Goal: Task Accomplishment & Management: Manage account settings

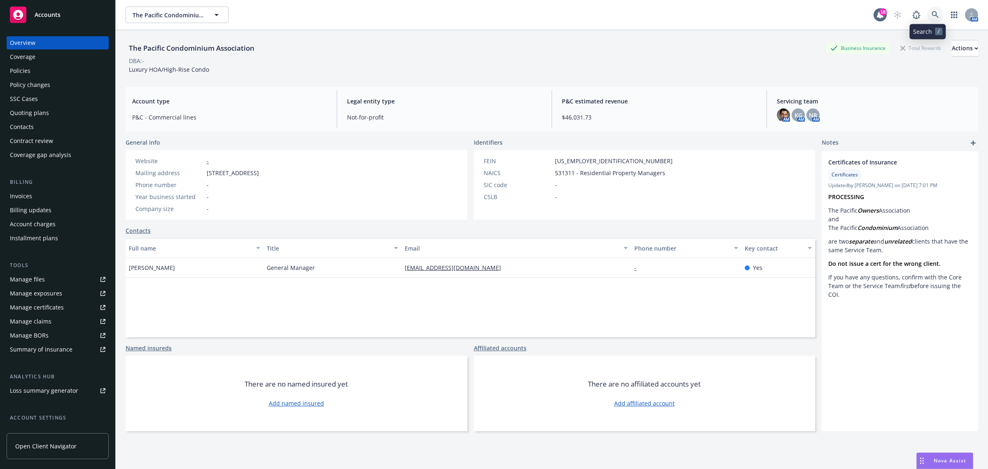
click at [932, 14] on icon at bounding box center [935, 14] width 7 height 7
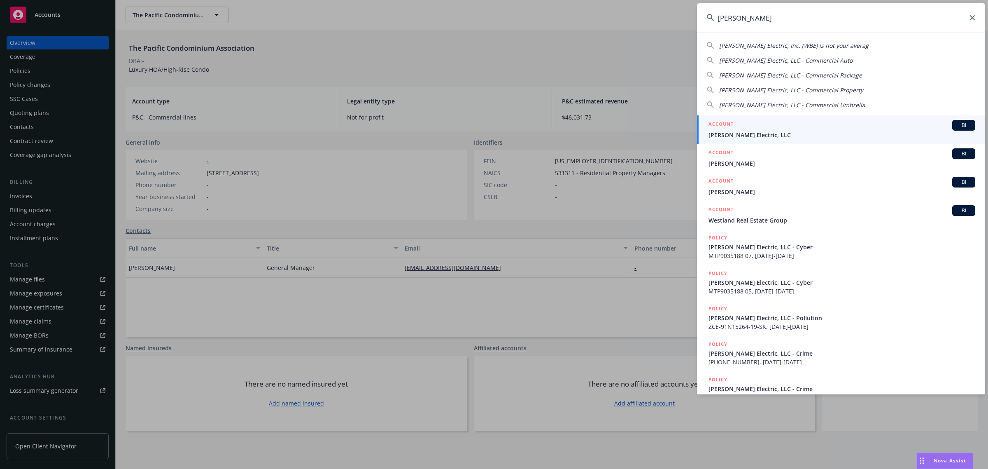
type input "w. bradley"
click at [770, 133] on span "W. Bradley Electric, LLC" at bounding box center [842, 135] width 267 height 9
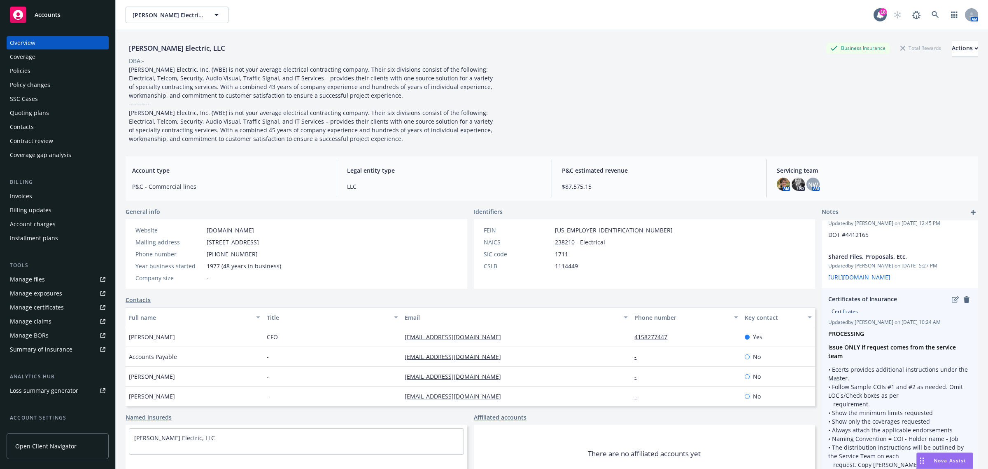
scroll to position [154, 0]
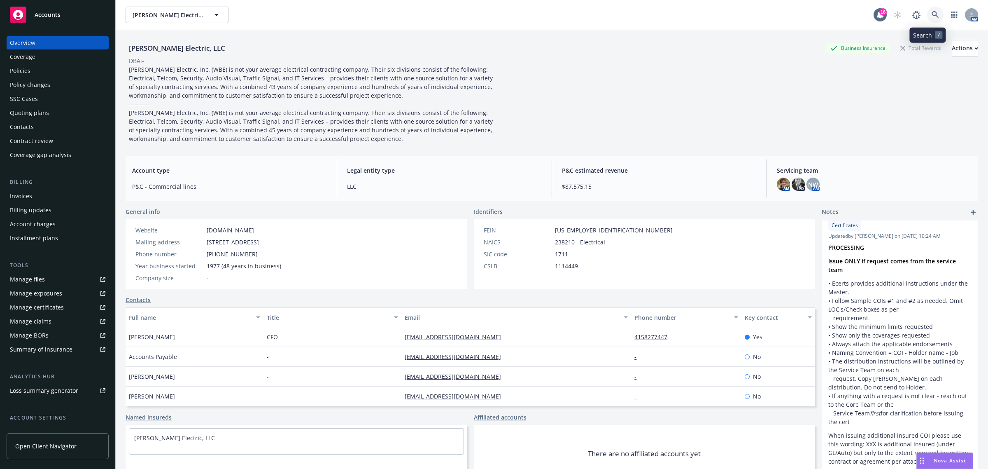
click at [932, 12] on icon at bounding box center [935, 14] width 7 height 7
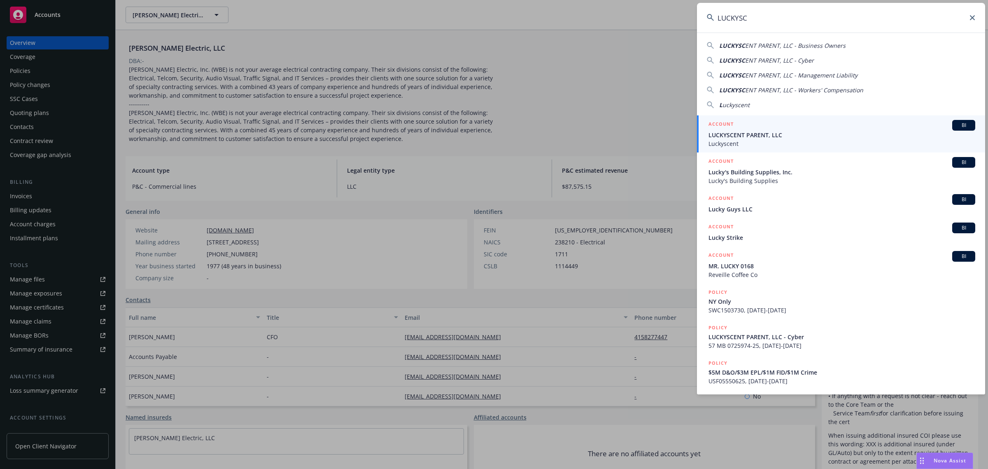
type input "LUCKYSC"
click at [783, 129] on div "ACCOUNT BI" at bounding box center [842, 125] width 267 height 11
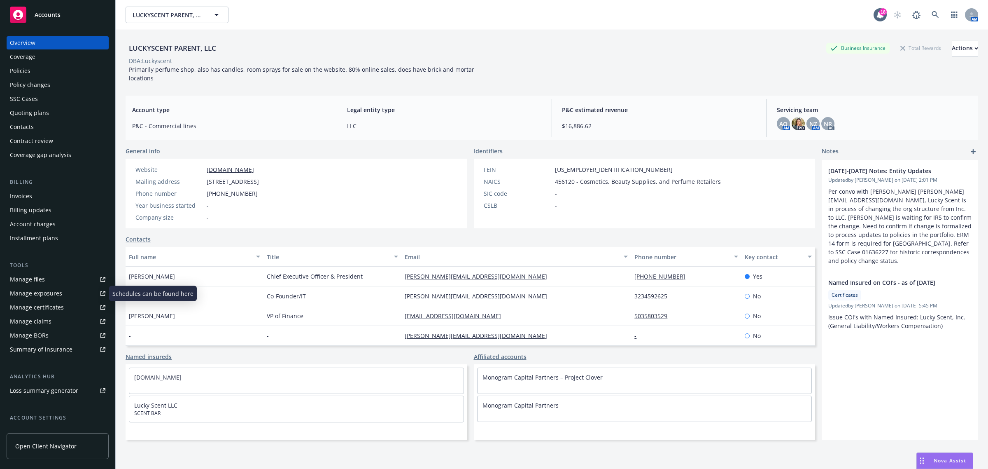
click at [52, 291] on div "Manage exposures" at bounding box center [36, 293] width 52 height 13
click at [931, 9] on link at bounding box center [935, 15] width 16 height 16
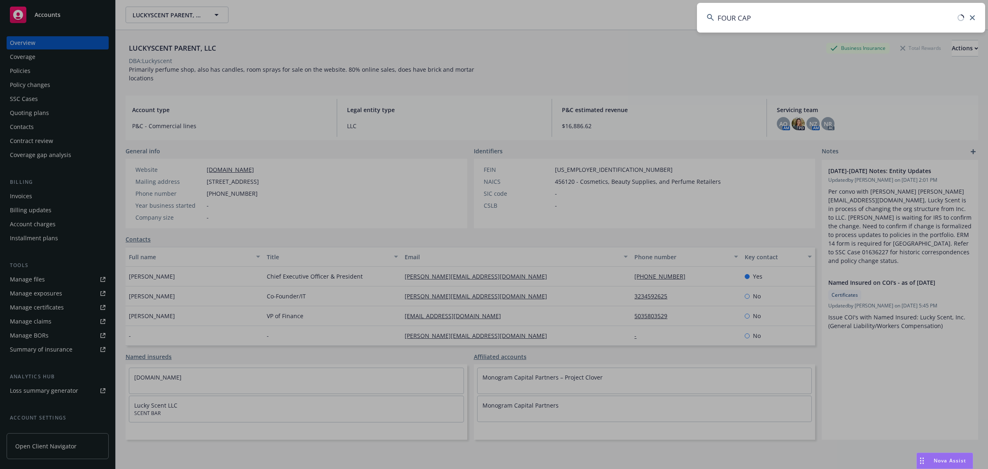
type input "FOUR CAP"
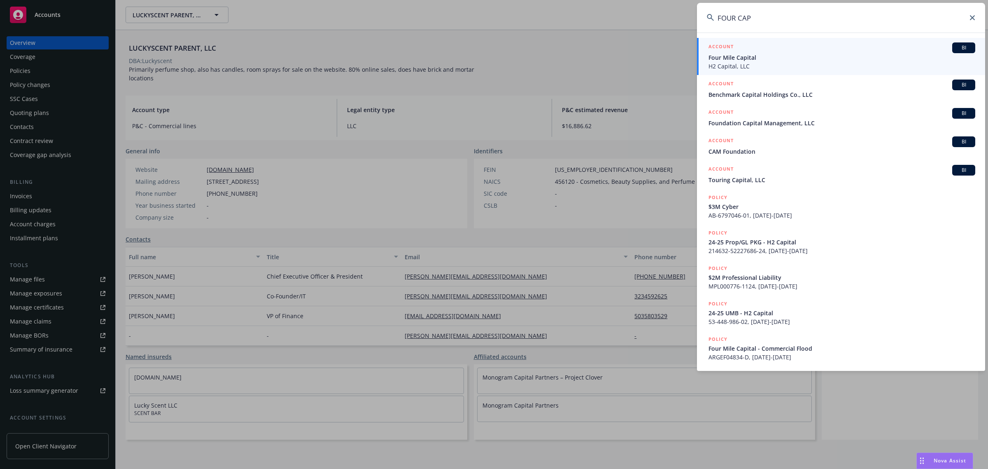
click at [760, 56] on span "Four Mile Capital" at bounding box center [842, 57] width 267 height 9
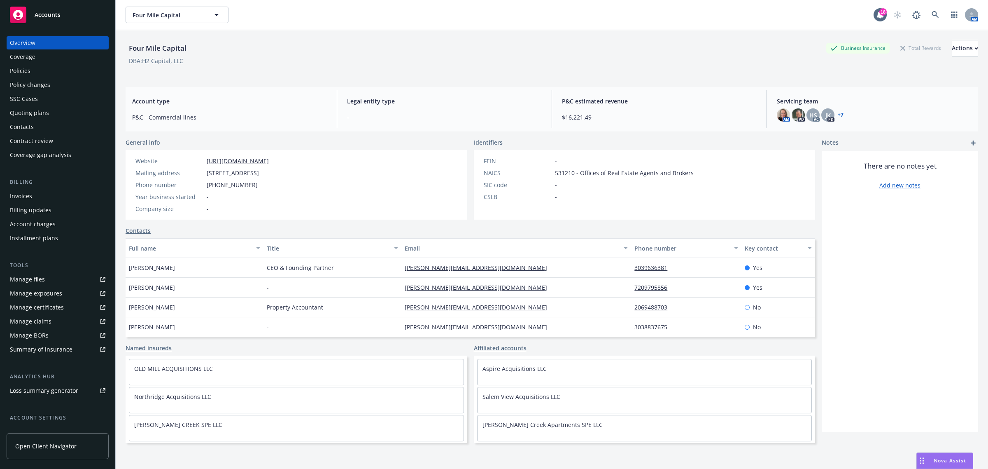
click at [60, 305] on div "Manage certificates" at bounding box center [37, 307] width 54 height 13
click at [43, 57] on div "Coverage" at bounding box center [58, 56] width 96 height 13
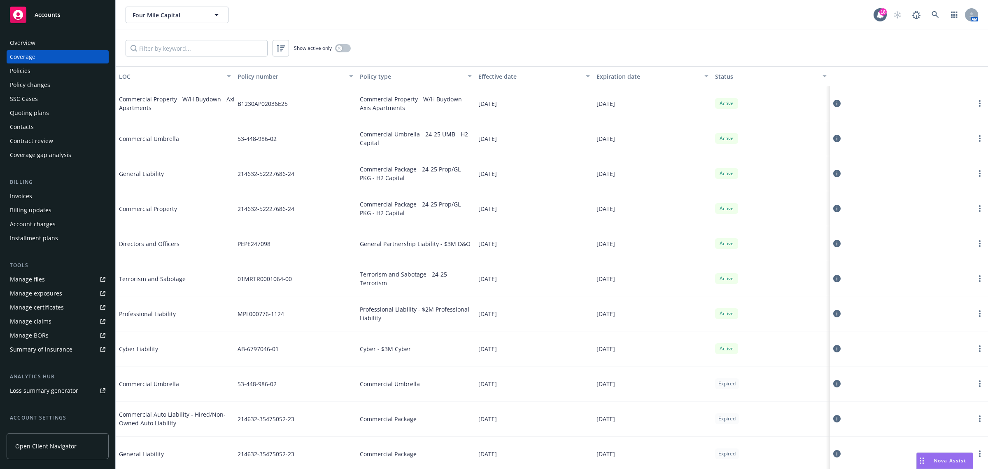
click at [575, 149] on div "11/15/2024" at bounding box center [534, 138] width 119 height 35
click at [591, 120] on div "Commercial Property - W/H Buydown - Axis Apartments B1230AP02036E25 Commercial …" at bounding box center [552, 316] width 872 height 461
click at [615, 112] on div "08/26/2025" at bounding box center [652, 103] width 119 height 35
click at [611, 100] on span "08/26/2025" at bounding box center [606, 103] width 19 height 9
drag, startPoint x: 275, startPoint y: 128, endPoint x: 222, endPoint y: 107, distance: 56.8
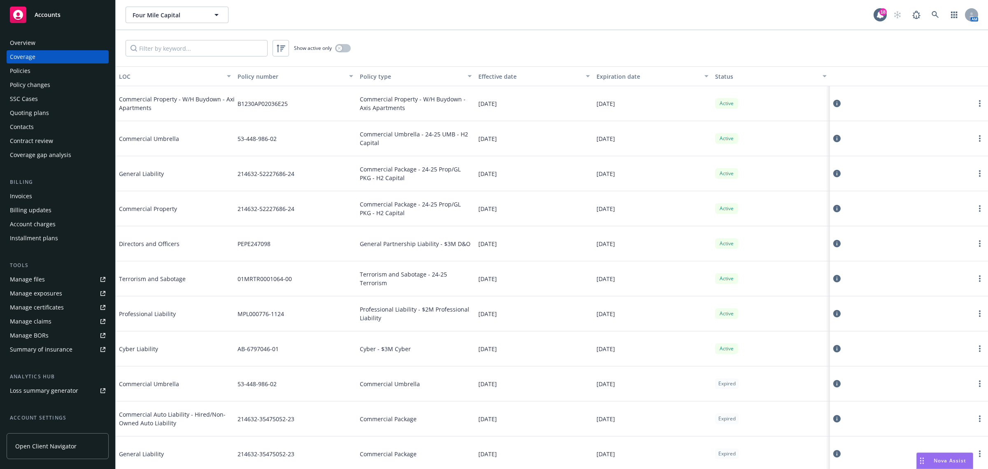
click at [274, 128] on div "53-448-986-02" at bounding box center [295, 138] width 122 height 35
click at [252, 110] on div "Commercial Property - W/H Buydown - Axis Apartments B1230AP02036E25 Commercial …" at bounding box center [552, 103] width 872 height 35
click at [276, 115] on div "B1230AP02036E25" at bounding box center [295, 103] width 122 height 35
click at [306, 114] on div "B1230AP02036E25" at bounding box center [295, 103] width 122 height 35
click at [366, 114] on div "Commercial Property - W/H Buydown - Axis Apartments" at bounding box center [416, 103] width 119 height 35
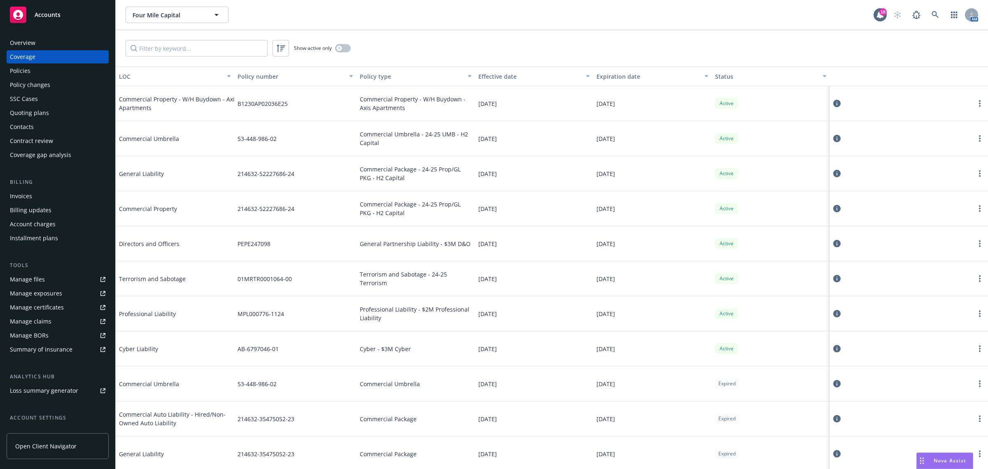
click at [500, 120] on div "06/17/2025" at bounding box center [534, 103] width 119 height 35
click at [643, 137] on div "11/15/2025" at bounding box center [652, 138] width 119 height 35
click at [678, 326] on div "11/15/2025" at bounding box center [652, 313] width 119 height 35
drag, startPoint x: 643, startPoint y: 188, endPoint x: 618, endPoint y: 109, distance: 83.1
click at [643, 186] on div "11/15/2025" at bounding box center [652, 173] width 119 height 35
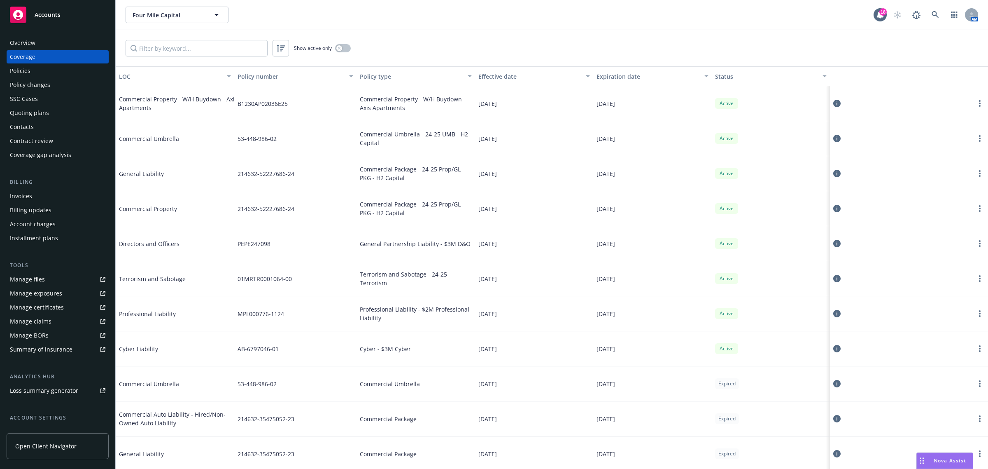
drag, startPoint x: 618, startPoint y: 107, endPoint x: 629, endPoint y: 108, distance: 11.6
click at [623, 108] on div "08/26/2025" at bounding box center [652, 103] width 119 height 35
click at [629, 108] on div "08/26/2025" at bounding box center [652, 103] width 119 height 35
drag, startPoint x: 636, startPoint y: 114, endPoint x: 648, endPoint y: 136, distance: 25.1
click at [636, 115] on div "08/26/2025" at bounding box center [652, 103] width 119 height 35
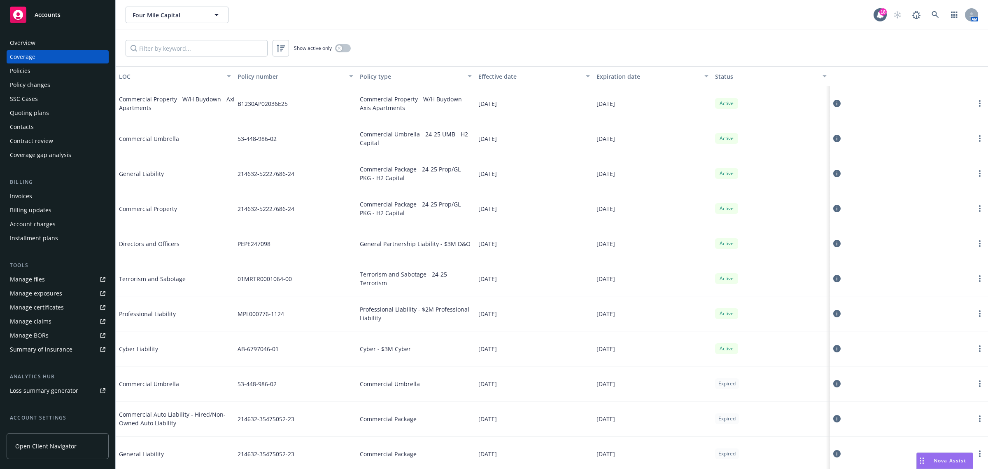
click at [648, 136] on div "11/15/2025" at bounding box center [652, 138] width 119 height 35
click at [232, 109] on span "Commercial Property - W/H Buydown - Axis Apartments" at bounding box center [181, 103] width 124 height 17
click at [936, 17] on icon at bounding box center [935, 14] width 7 height 7
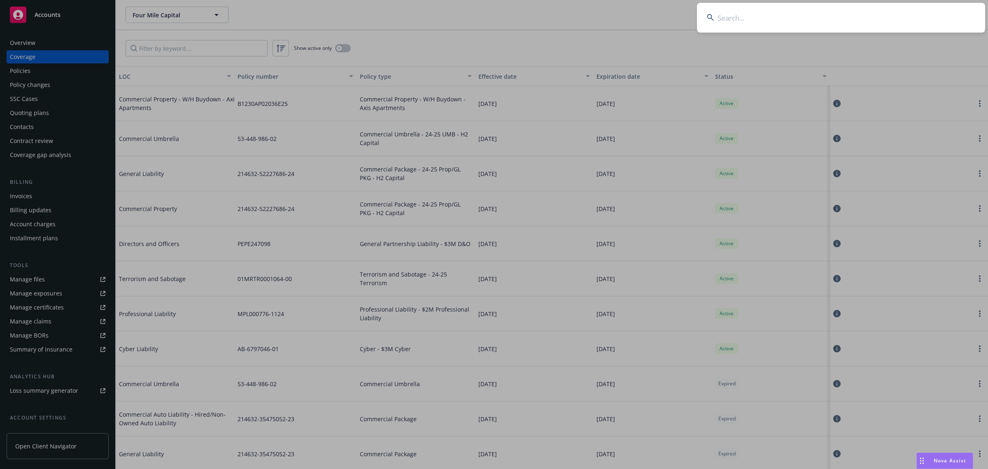
click at [723, 28] on input at bounding box center [841, 18] width 288 height 30
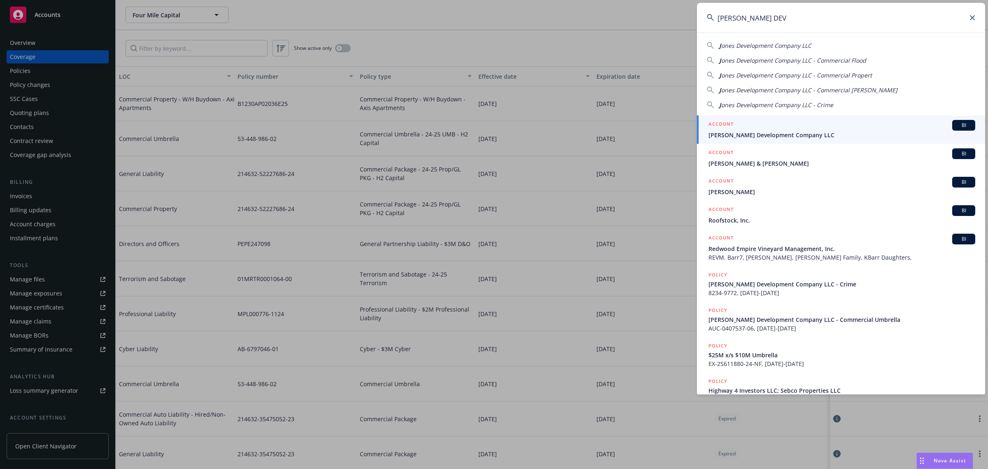
type input "JONES DEV"
click at [746, 126] on div "ACCOUNT BI" at bounding box center [842, 125] width 267 height 11
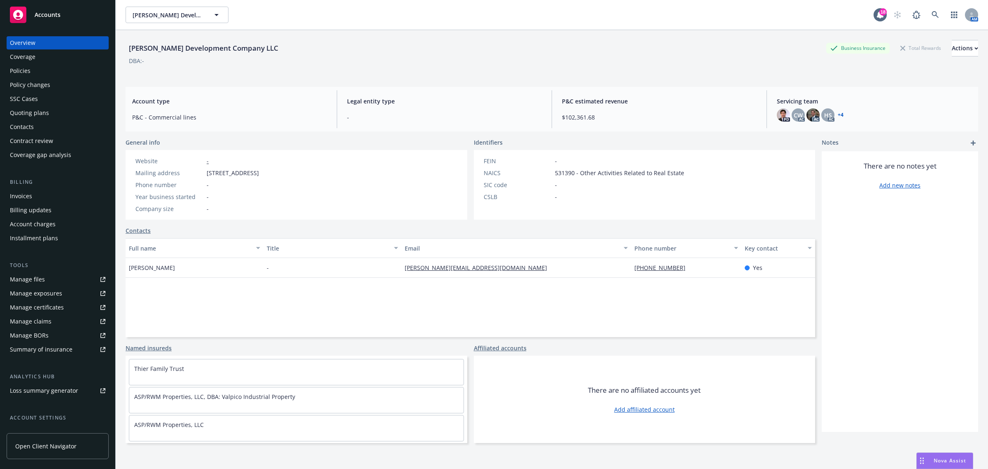
click at [33, 306] on div "Manage certificates" at bounding box center [37, 307] width 54 height 13
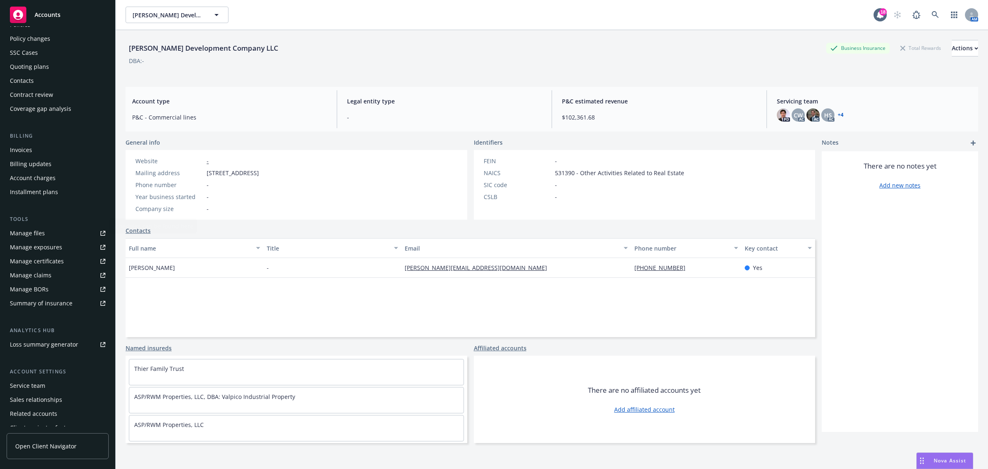
scroll to position [67, 0]
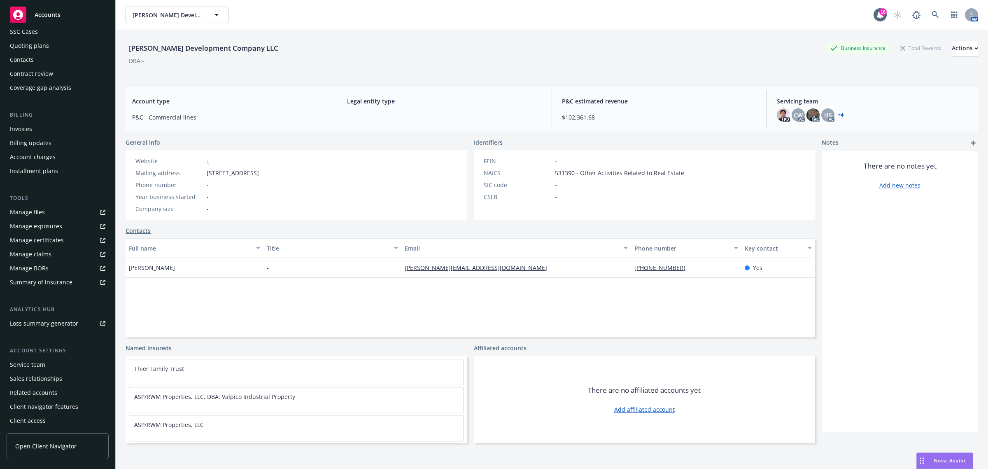
click at [52, 364] on div "Service team" at bounding box center [58, 364] width 96 height 13
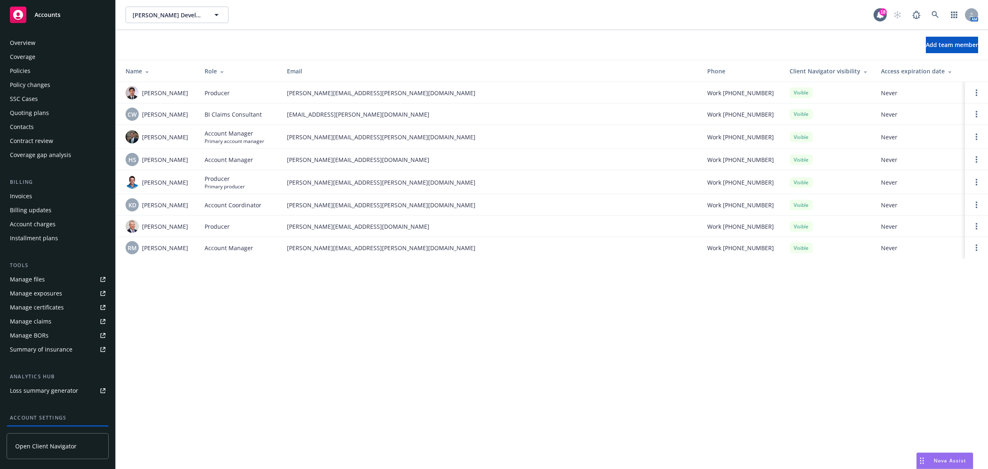
click at [53, 44] on div "Overview" at bounding box center [58, 42] width 96 height 13
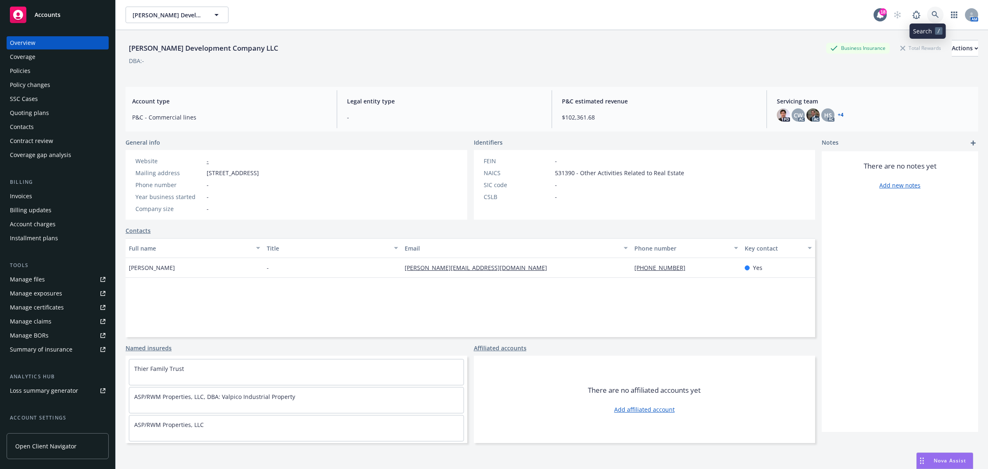
click at [932, 16] on link at bounding box center [935, 15] width 16 height 16
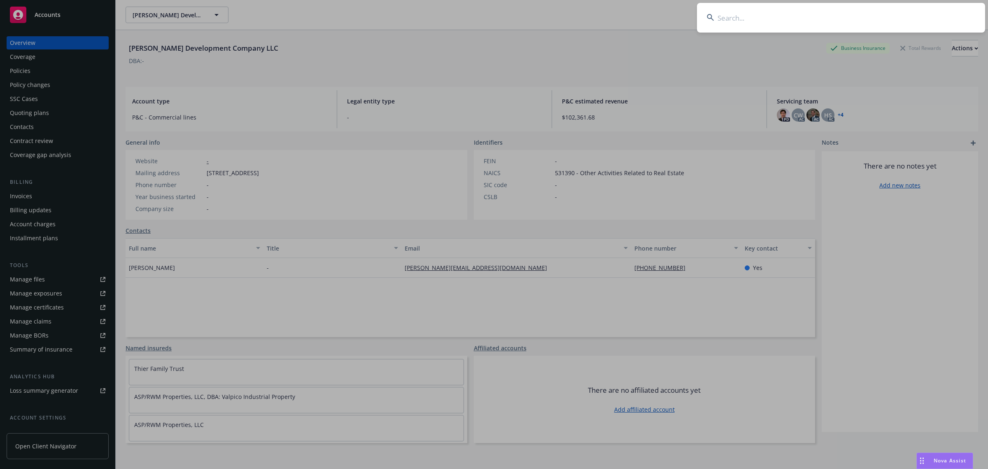
click at [918, 16] on input at bounding box center [841, 18] width 288 height 30
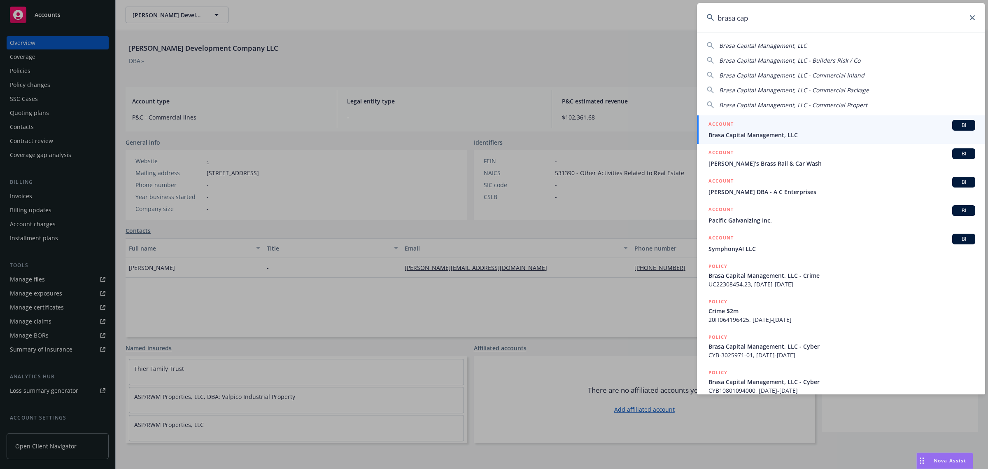
type input "brasa cap"
click at [854, 124] on div "ACCOUNT BI" at bounding box center [842, 125] width 267 height 11
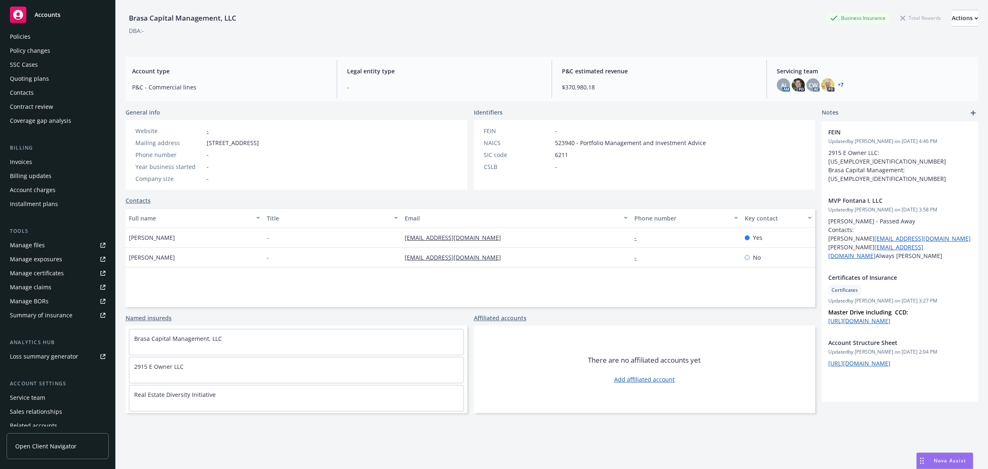
scroll to position [67, 0]
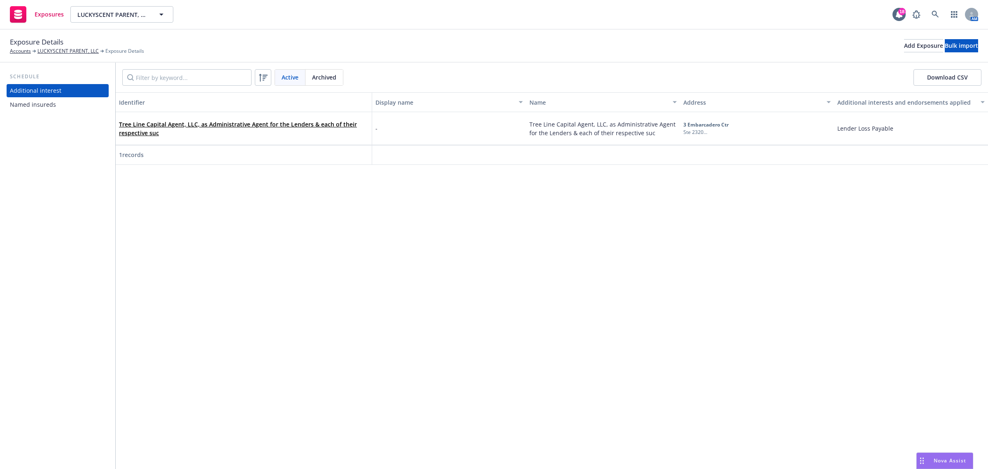
click at [42, 102] on div "Named insureds" at bounding box center [33, 104] width 46 height 13
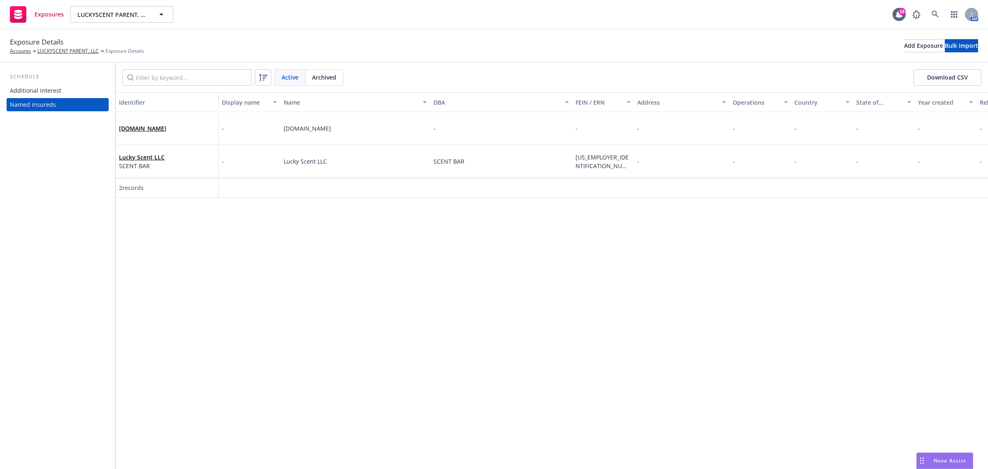
click at [44, 91] on div "Additional interest" at bounding box center [35, 90] width 51 height 13
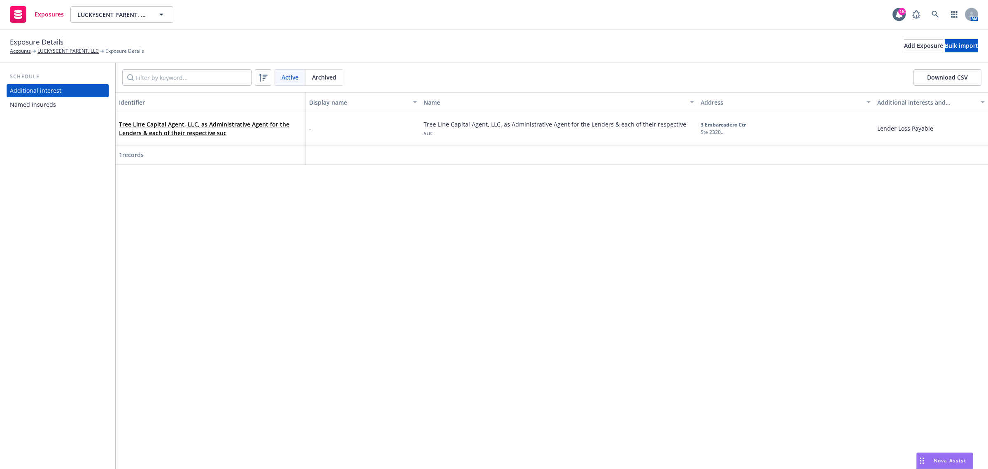
click at [324, 277] on div "Identifier Display name Name Address Additional interests and endorsements appl…" at bounding box center [552, 280] width 872 height 376
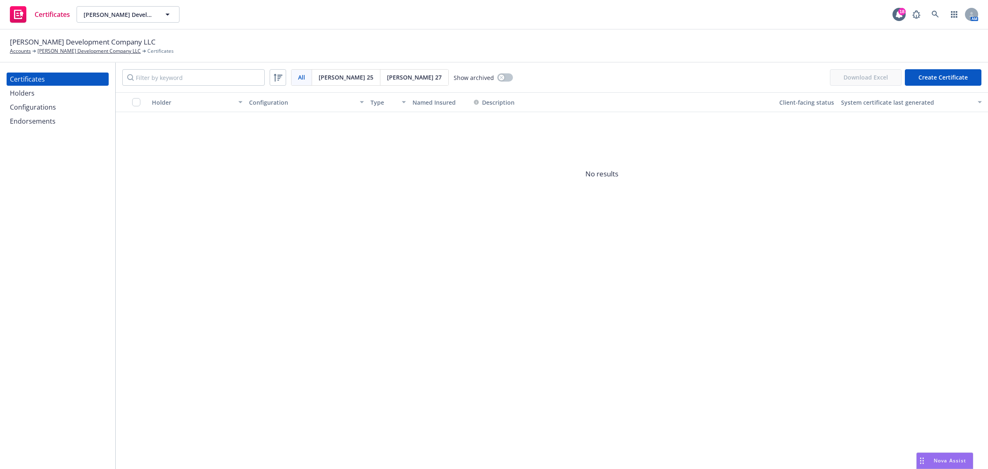
click at [331, 169] on span "No results" at bounding box center [602, 174] width 973 height 124
click at [34, 106] on div "Configurations" at bounding box center [33, 106] width 46 height 13
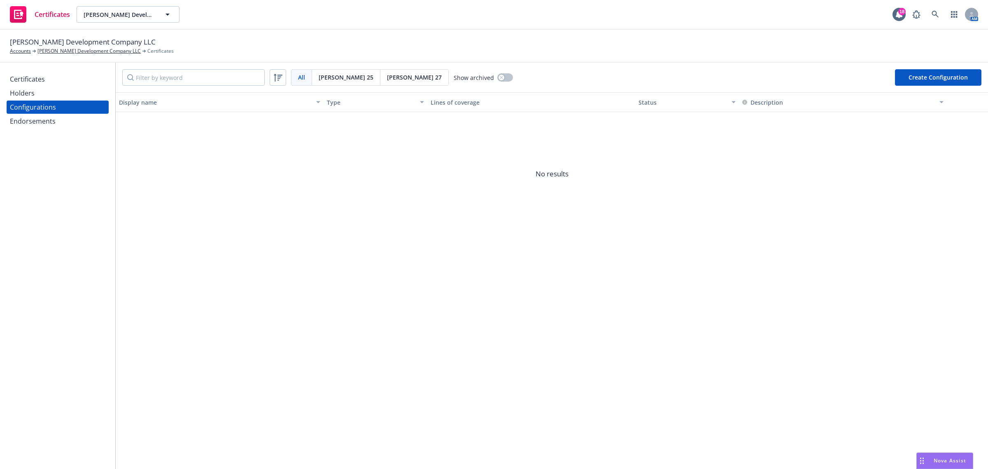
click at [907, 79] on button "Create Configuration" at bounding box center [938, 77] width 86 height 16
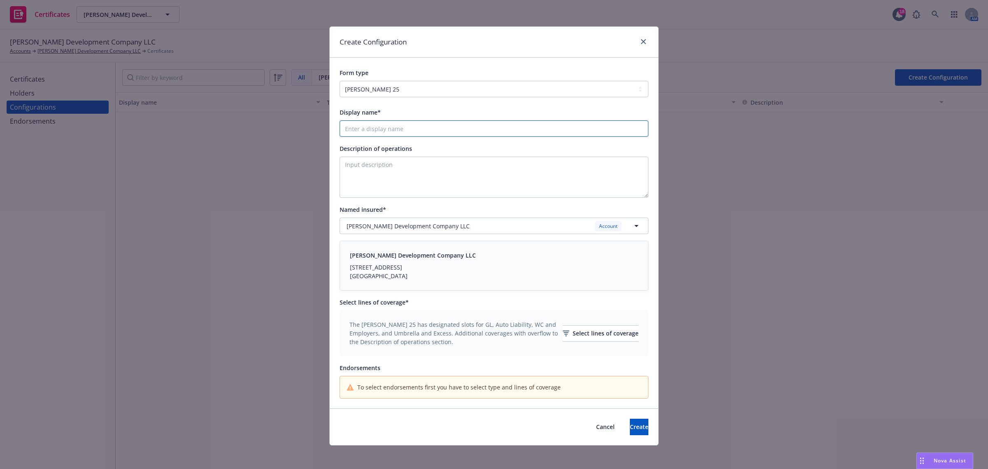
click at [434, 127] on input "Display name*" at bounding box center [494, 128] width 309 height 16
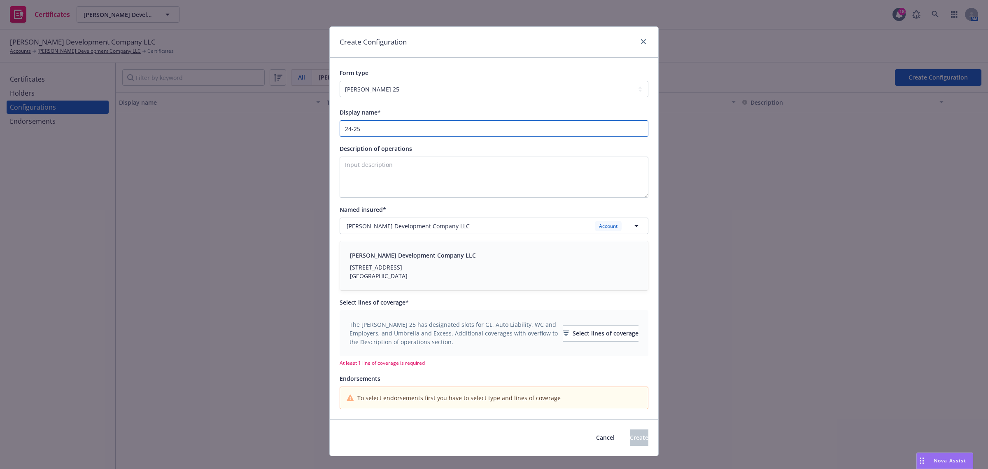
click at [380, 133] on input "24-25" at bounding box center [494, 128] width 309 height 16
type input "24-25 GAUX"
click at [480, 173] on textarea "Description of operations" at bounding box center [494, 176] width 309 height 41
click at [643, 225] on button "Jones Development Company LLC Account" at bounding box center [494, 225] width 309 height 16
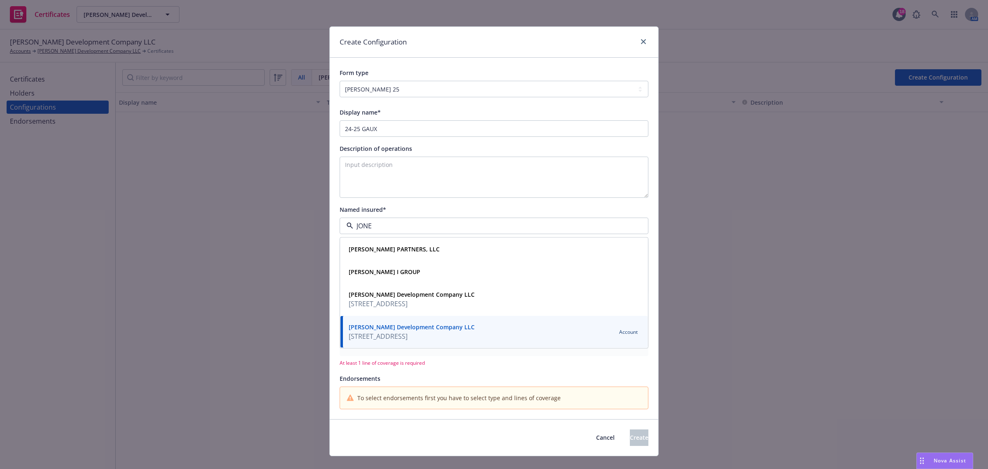
type input "JONES"
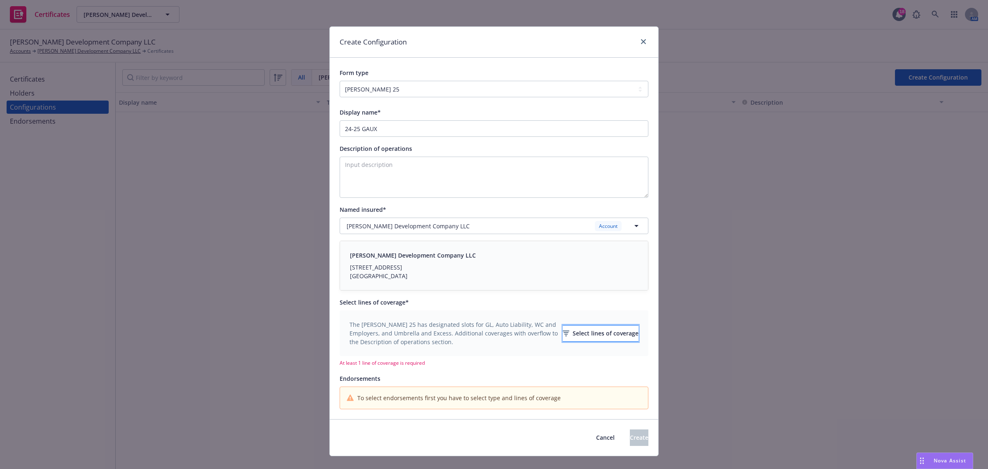
click at [569, 334] on div "Select lines of coverage" at bounding box center [601, 333] width 76 height 16
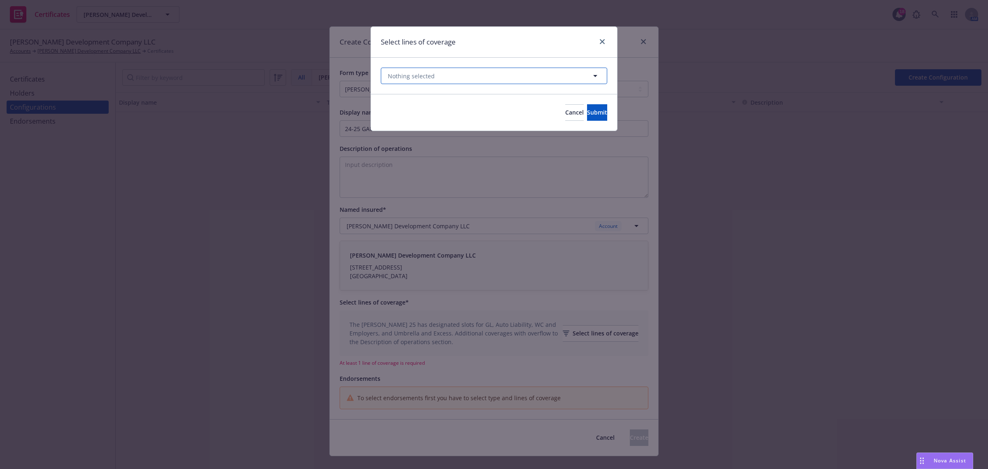
click at [500, 73] on button "Nothing selected" at bounding box center [494, 76] width 226 height 16
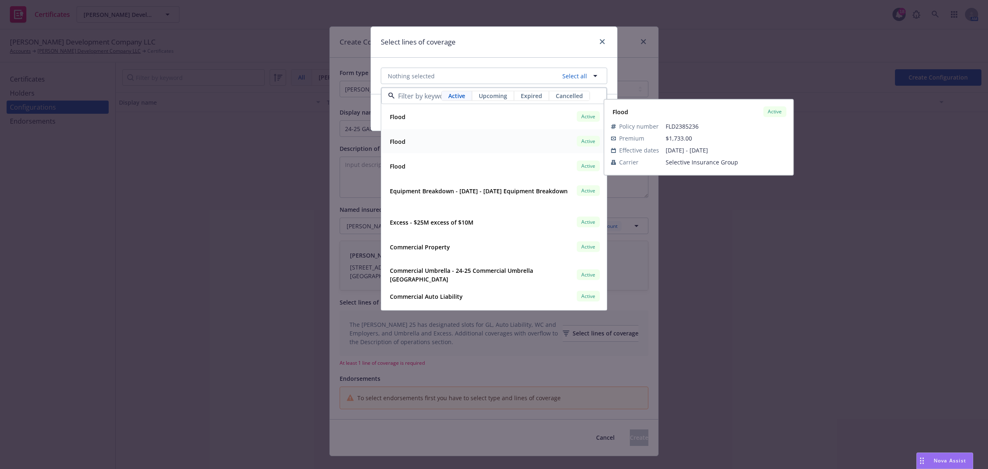
scroll to position [48, 0]
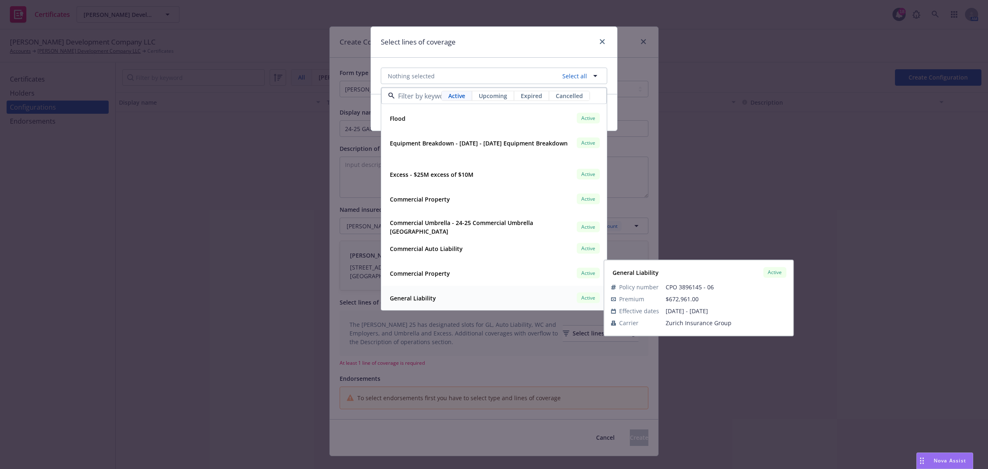
click at [501, 301] on div "General Liability Active" at bounding box center [494, 298] width 215 height 14
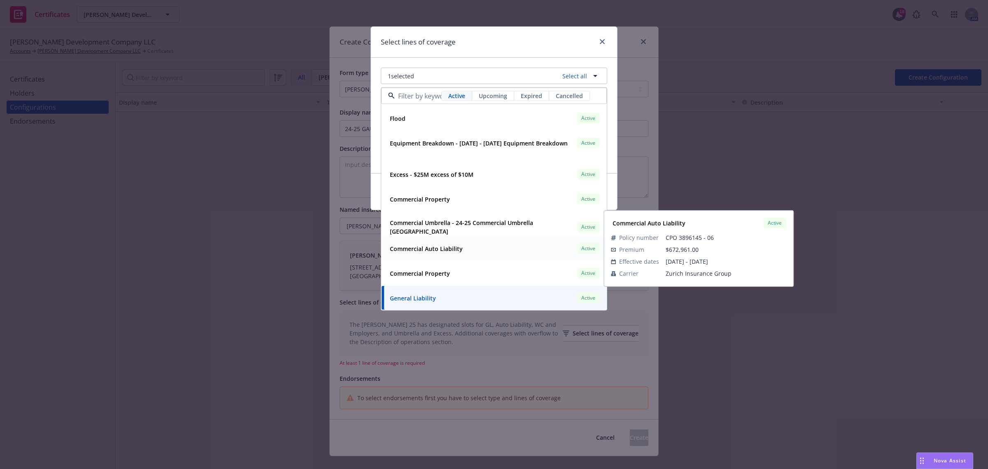
click at [488, 248] on div "Commercial Auto Liability Active" at bounding box center [494, 248] width 215 height 14
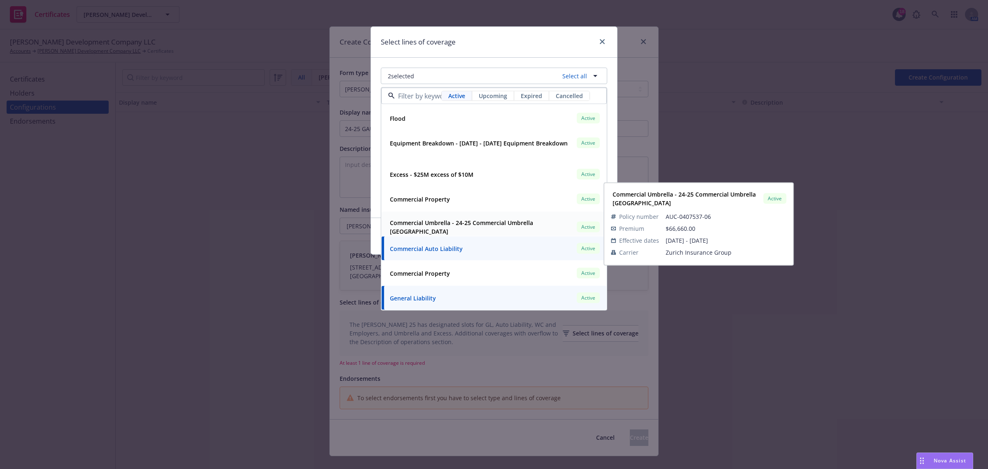
click at [481, 229] on div "Commercial Umbrella - 24-25 Commercial Umbrella Zurich" at bounding box center [481, 227] width 189 height 21
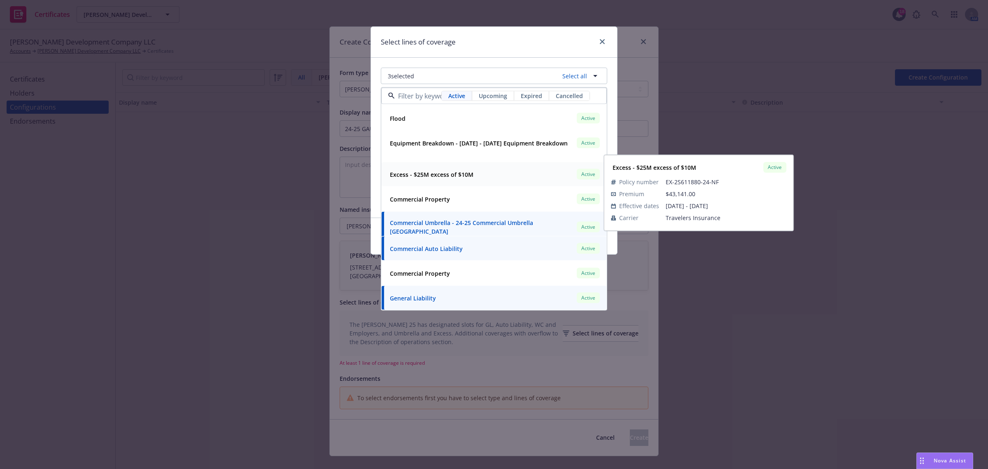
scroll to position [0, 0]
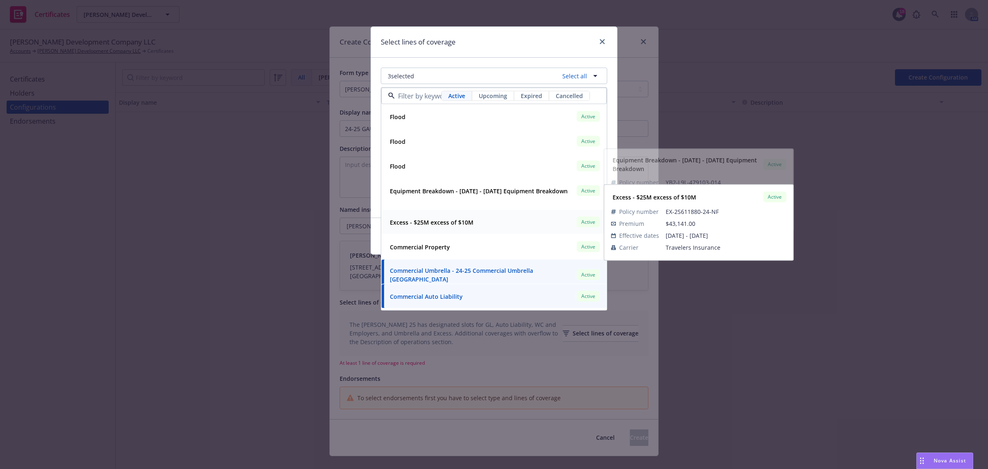
click at [466, 222] on strong "Excess - $25M excess of $10M" at bounding box center [432, 222] width 84 height 8
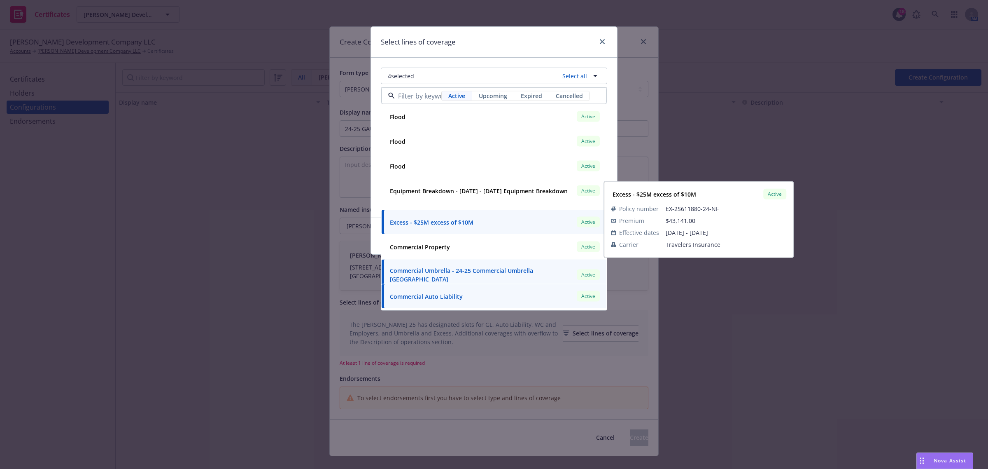
click at [373, 207] on div "4 selected Select all Active Upcoming Expired Cancelled Flood Active Policy num…" at bounding box center [494, 138] width 246 height 160
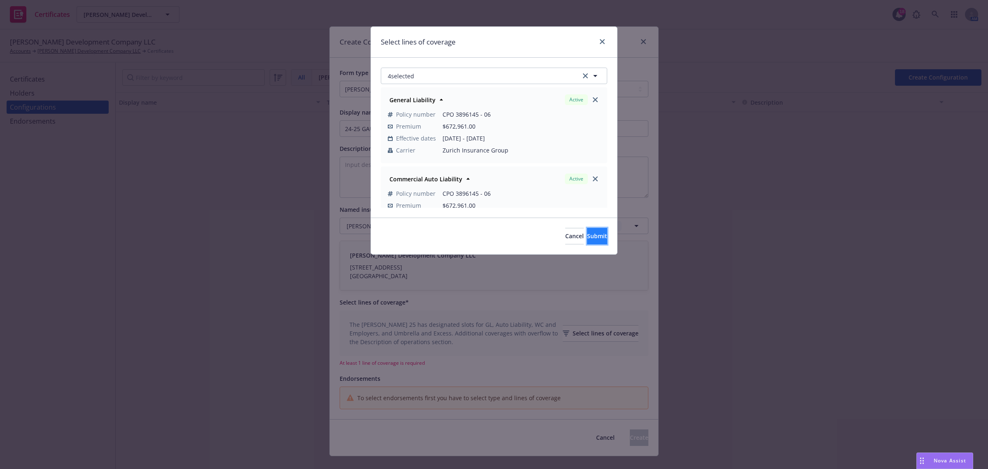
click at [587, 230] on button "Submit" at bounding box center [597, 236] width 20 height 16
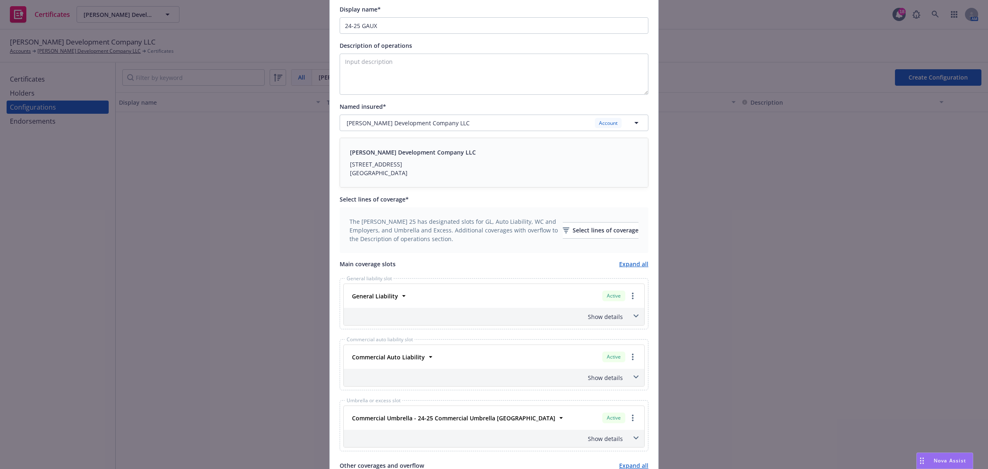
scroll to position [206, 0]
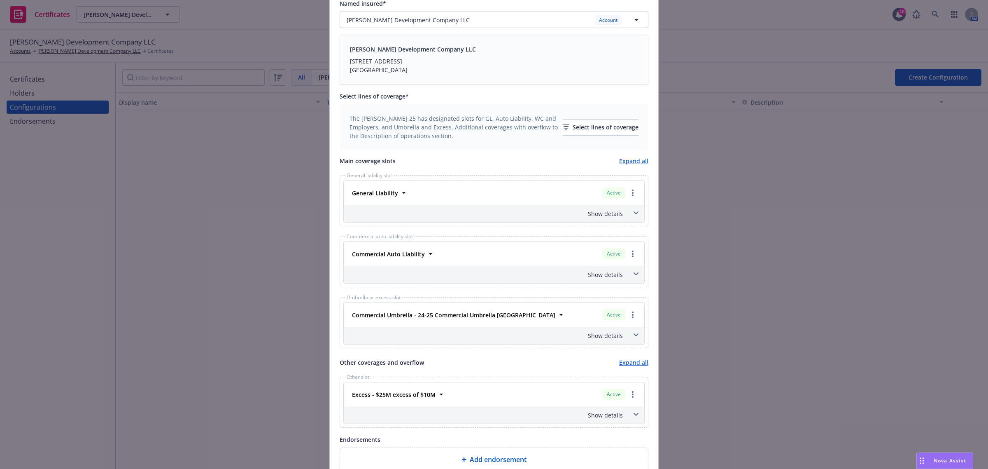
click at [632, 211] on span at bounding box center [636, 212] width 13 height 13
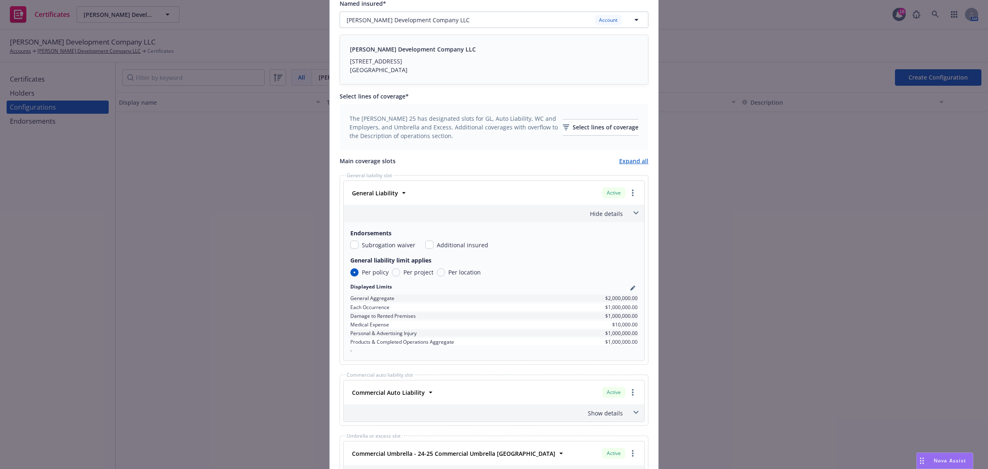
click at [632, 211] on span at bounding box center [636, 212] width 13 height 13
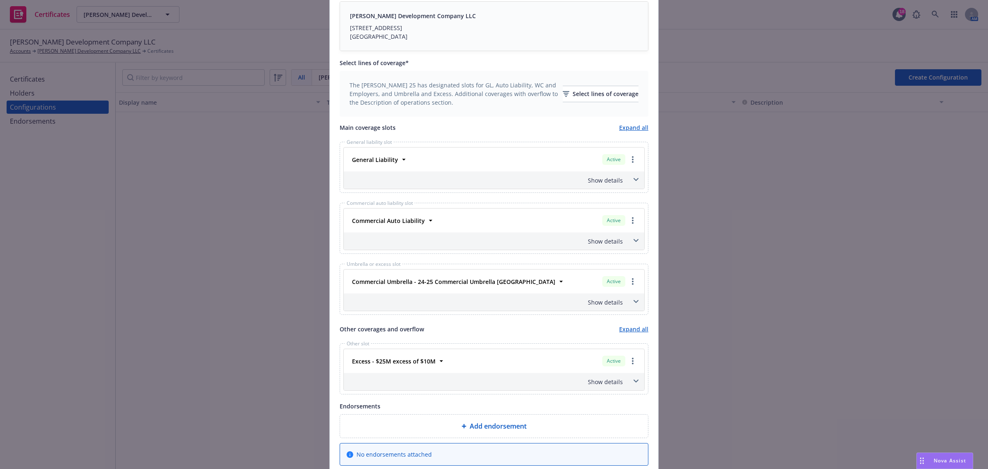
scroll to position [257, 0]
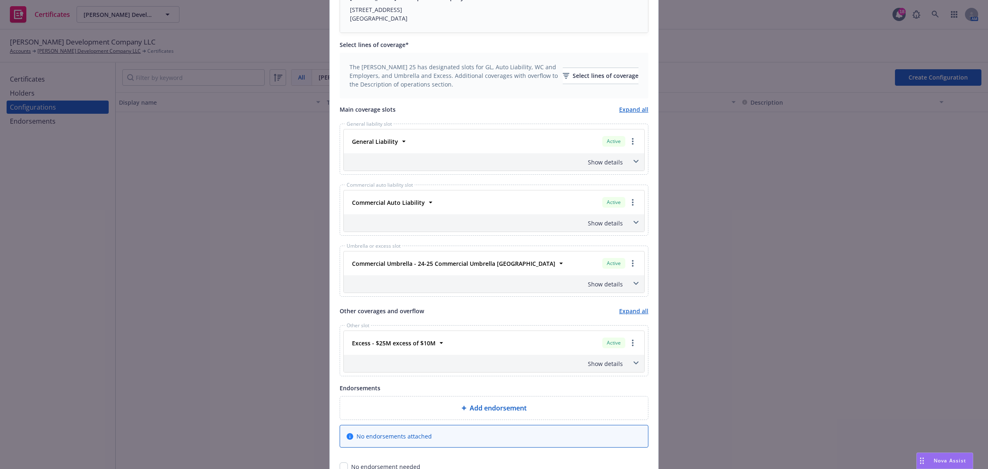
click at [631, 282] on span at bounding box center [636, 283] width 13 height 13
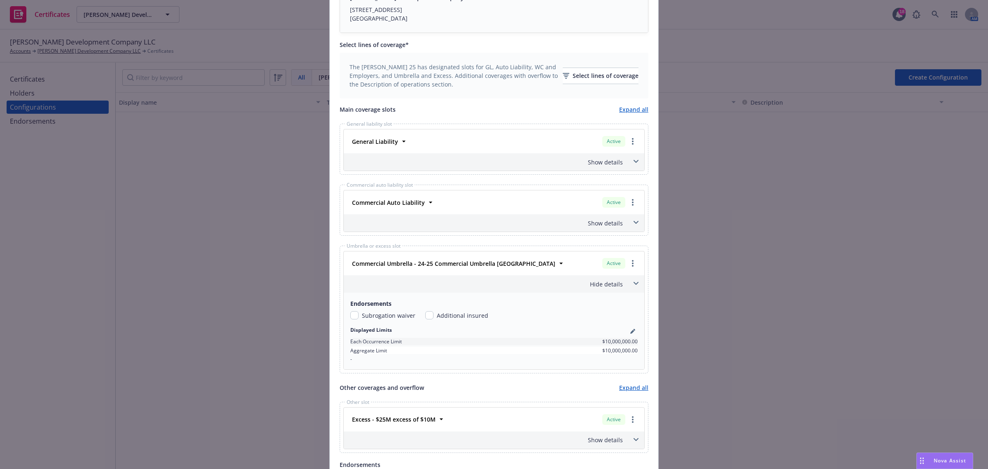
click at [631, 282] on span at bounding box center [636, 283] width 13 height 13
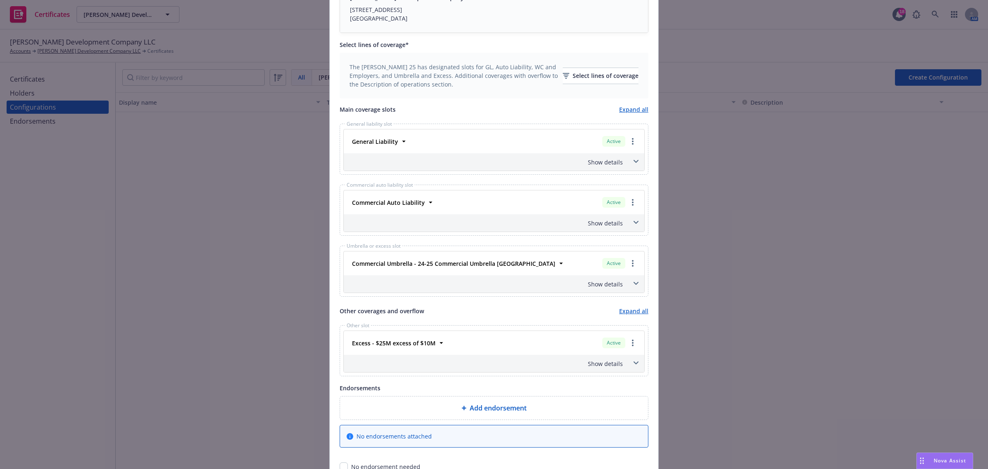
click at [631, 282] on span at bounding box center [636, 283] width 13 height 13
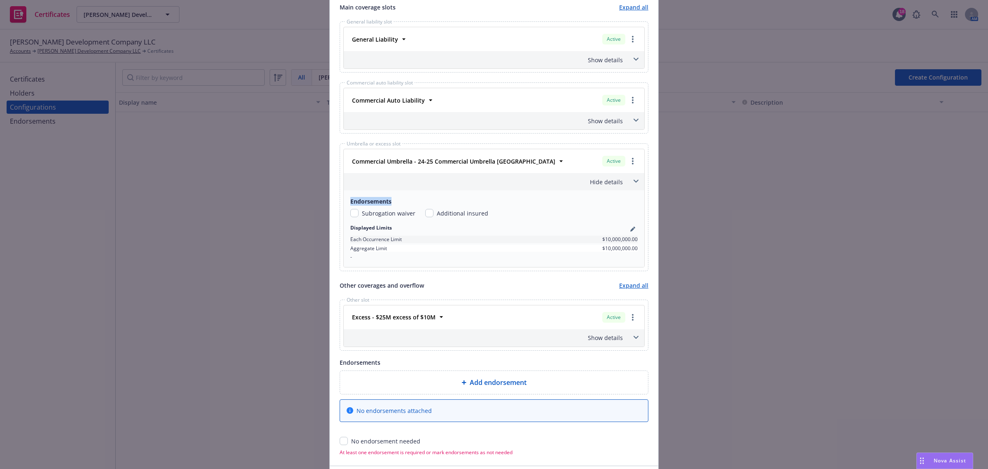
scroll to position [360, 0]
click at [634, 336] on icon at bounding box center [636, 336] width 5 height 3
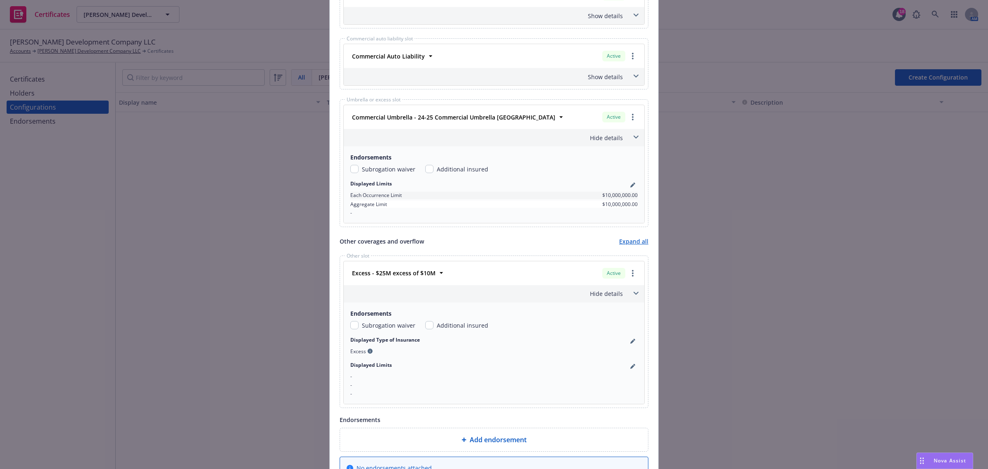
scroll to position [463, 0]
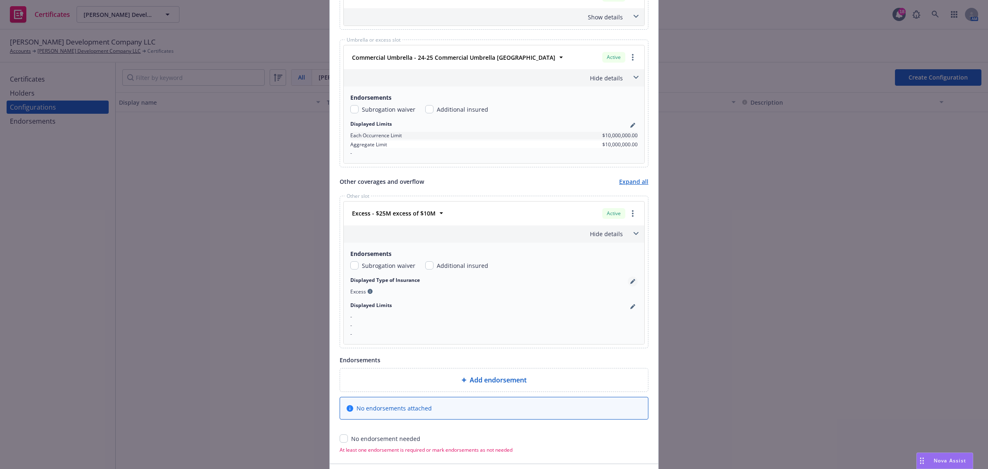
click at [628, 279] on link "pencil" at bounding box center [633, 281] width 10 height 10
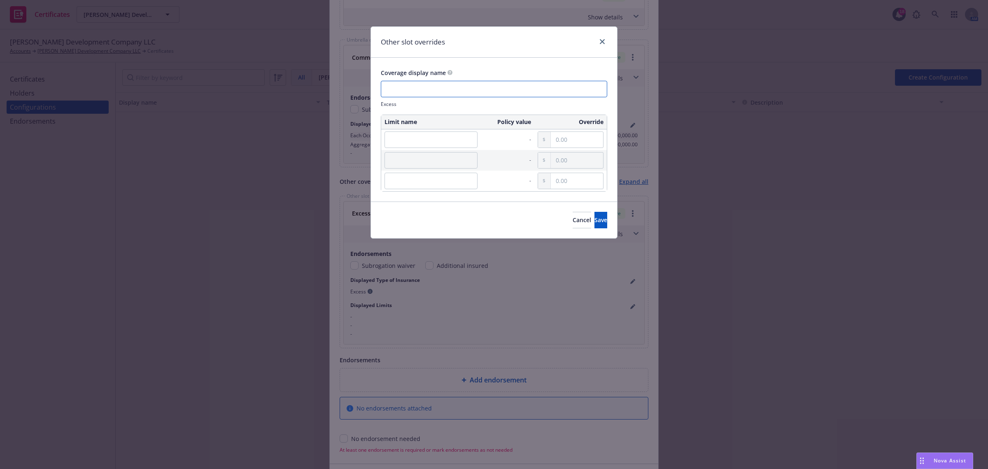
click at [488, 87] on input "text" at bounding box center [494, 89] width 226 height 16
paste input "Excess Liability"
type input "Excess Liability"
click at [452, 140] on input "text" at bounding box center [431, 139] width 93 height 16
click at [424, 136] on input "text" at bounding box center [431, 139] width 93 height 16
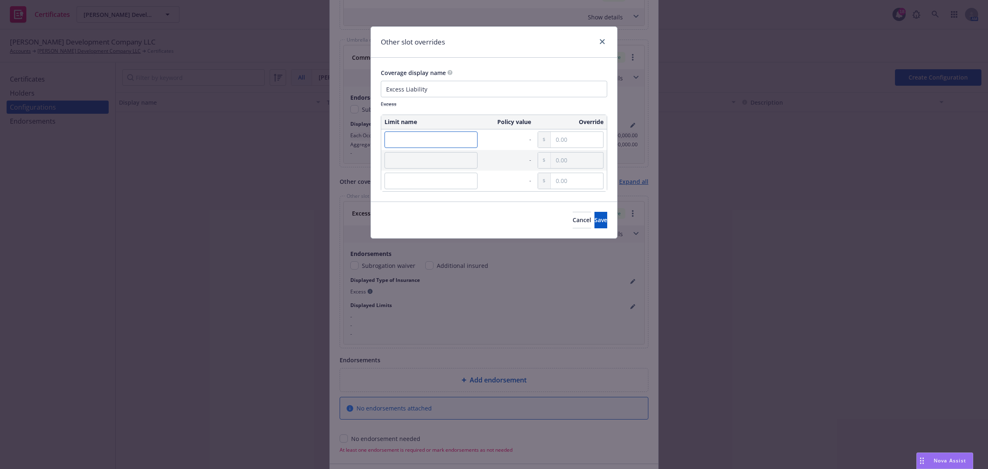
paste input "Aggregate"
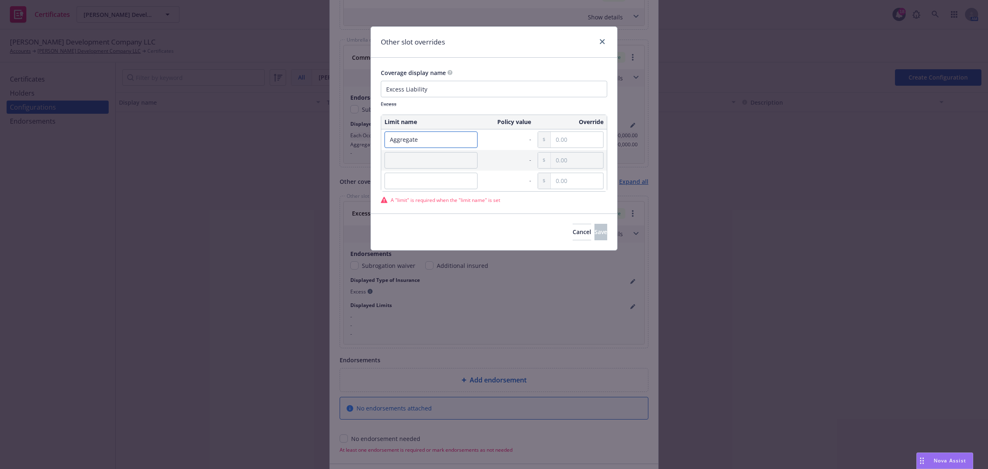
type input "Aggregate"
click at [564, 140] on input "text" at bounding box center [577, 140] width 52 height 16
paste input "25,000,000.00"
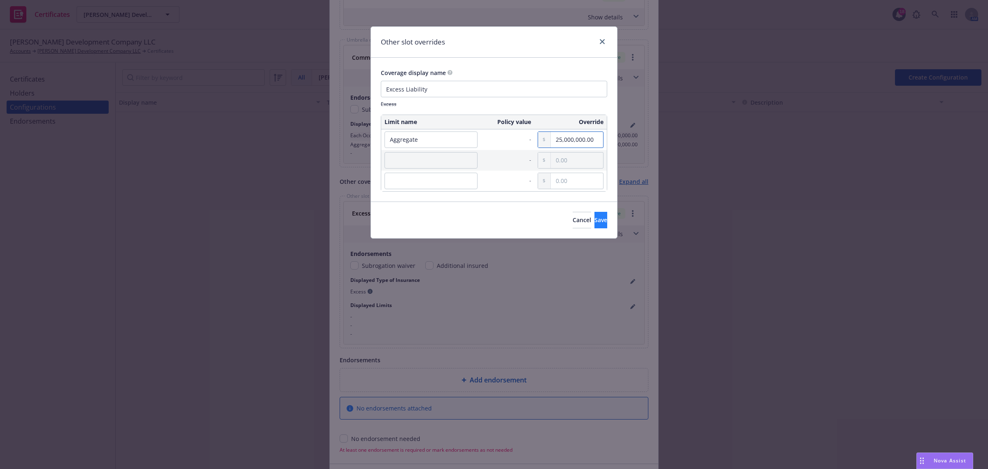
type input "25,000,000.00"
click at [595, 215] on button "Save" at bounding box center [601, 220] width 13 height 16
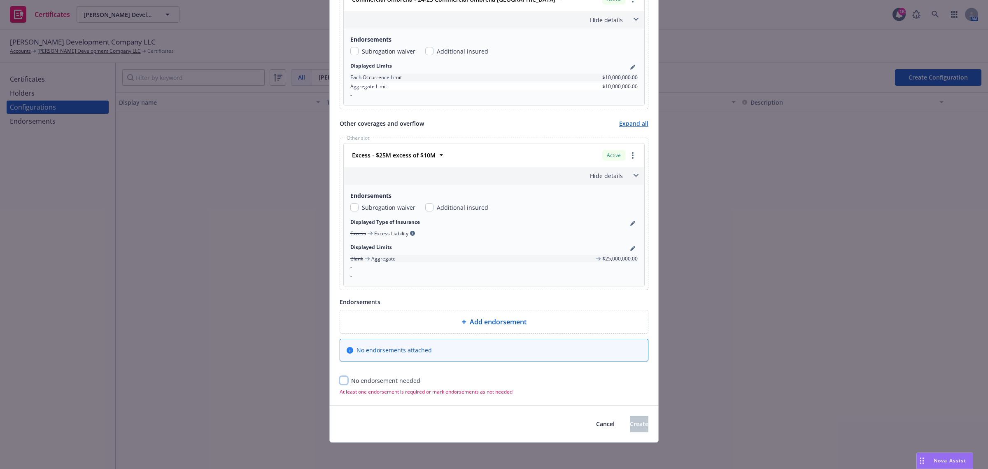
click at [340, 378] on input "checkbox" at bounding box center [344, 380] width 8 height 8
checkbox input "true"
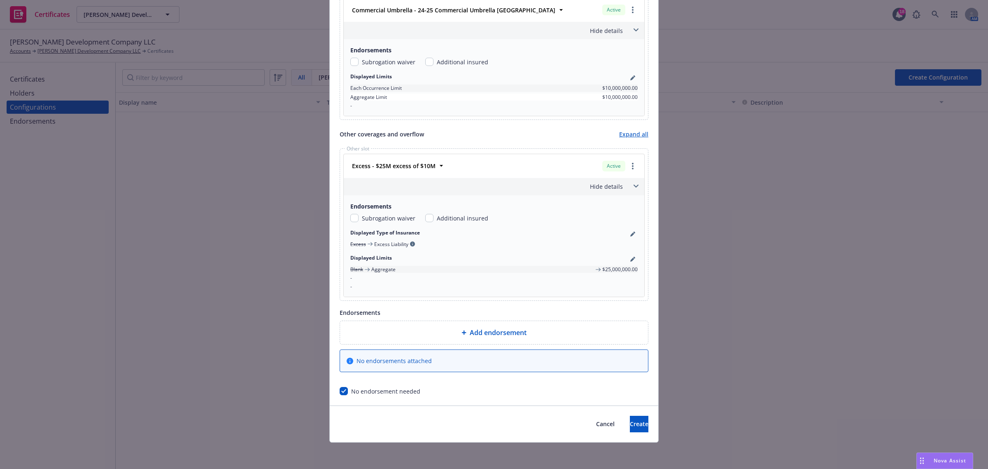
click at [637, 432] on div "Cancel Create" at bounding box center [494, 423] width 329 height 37
click at [633, 424] on button "Create" at bounding box center [639, 423] width 19 height 16
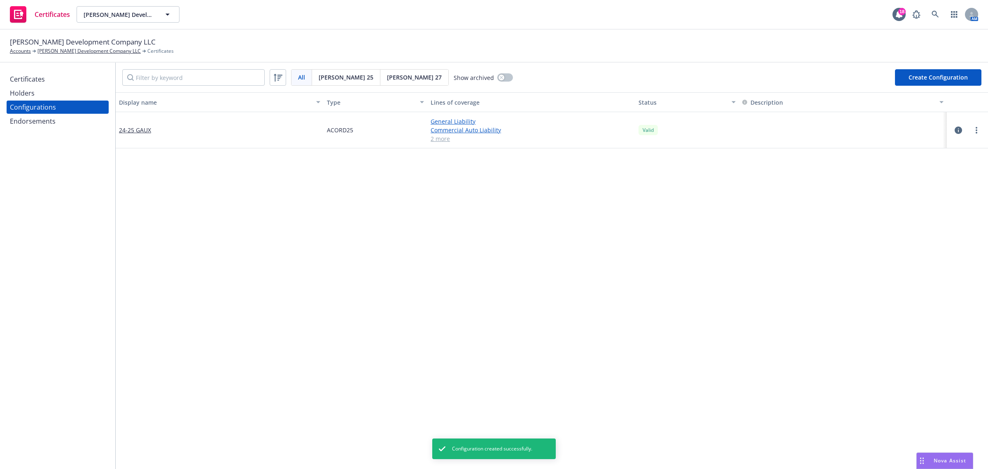
click at [494, 266] on div "Display name Type Lines of coverage Status Description 24-25 GAUX ACORD25 Gener…" at bounding box center [552, 445] width 872 height 706
click at [495, 316] on div "Display name Type Lines of coverage Status Description 24-25 GAUX ACORD25 Gener…" at bounding box center [552, 445] width 872 height 706
click at [588, 224] on div "Display name Type Lines of coverage Status Description 24-25 GAUX ACORD25 Gener…" at bounding box center [552, 445] width 872 height 706
click at [972, 134] on link "more" at bounding box center [977, 130] width 10 height 10
click at [928, 231] on link "Preview an ACORD" at bounding box center [928, 229] width 91 height 16
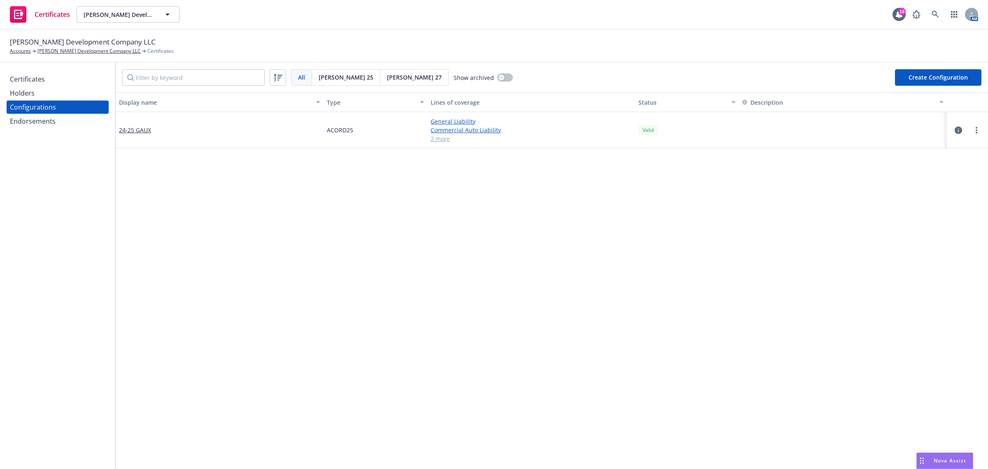
click at [564, 289] on div "Display name Type Lines of coverage Status Description 24-25 GAUX ACORD25 Gener…" at bounding box center [552, 445] width 872 height 706
click at [296, 273] on div "Display name Type Lines of coverage Status Description 24-25 GAUX ACORD25 Gener…" at bounding box center [552, 445] width 872 height 706
click at [920, 79] on button "Create Configuration" at bounding box center [938, 77] width 86 height 16
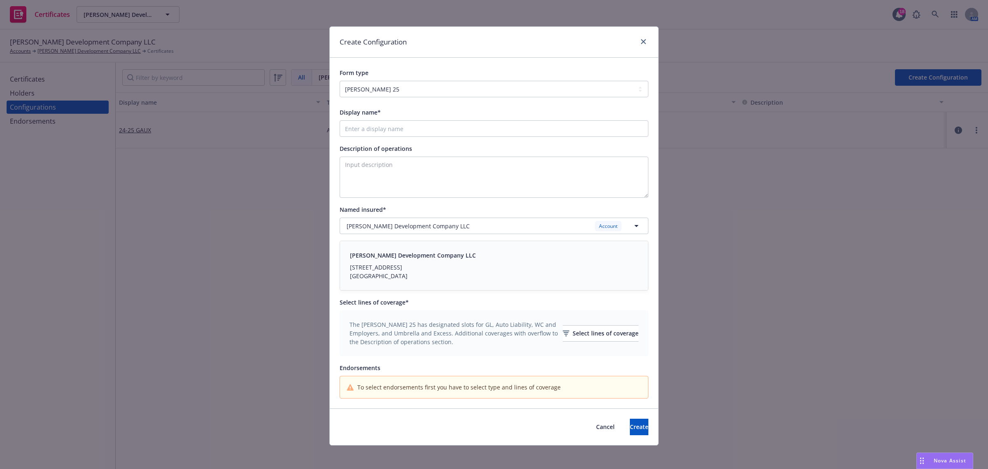
click at [596, 425] on span "Cancel" at bounding box center [605, 426] width 19 height 8
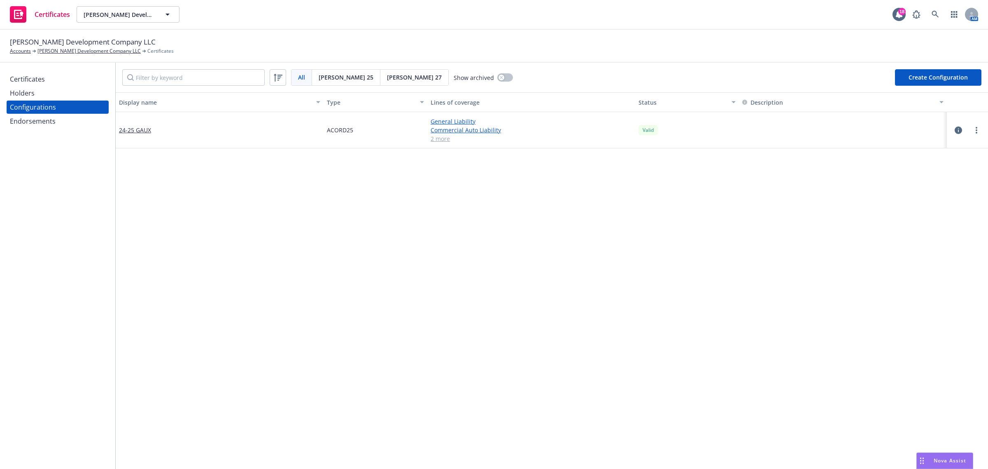
click at [408, 282] on div "Display name Type Lines of coverage Status Description 24-25 GAUX ACORD25 Gener…" at bounding box center [552, 445] width 872 height 706
click at [64, 82] on div "Certificates" at bounding box center [58, 78] width 96 height 13
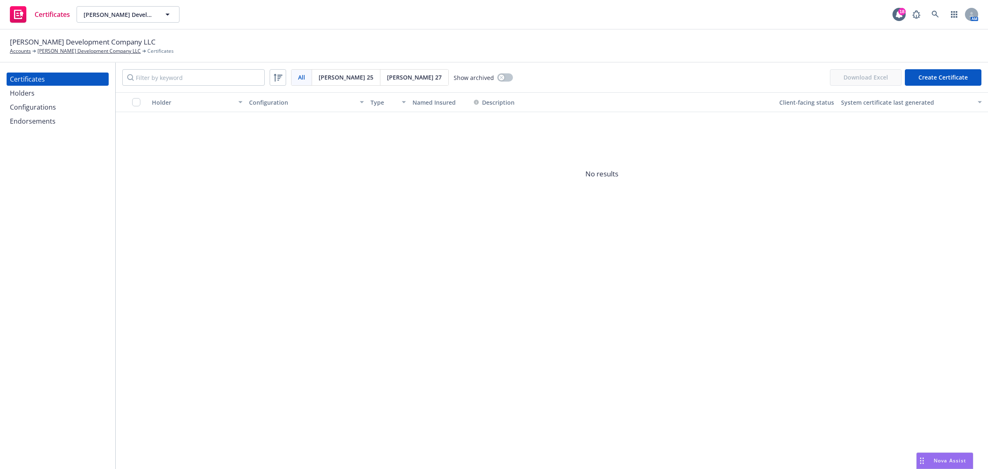
click at [59, 91] on div "Holders" at bounding box center [58, 92] width 96 height 13
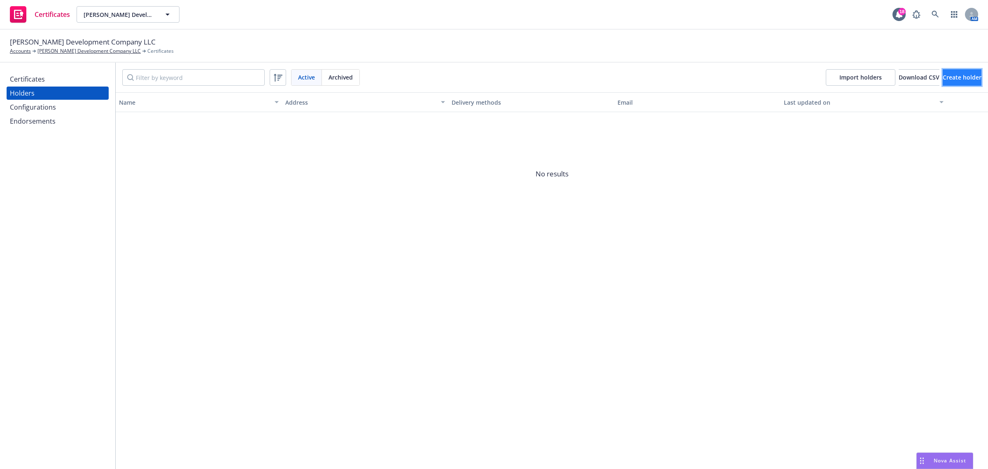
click at [943, 80] on span "Create holder" at bounding box center [962, 77] width 39 height 8
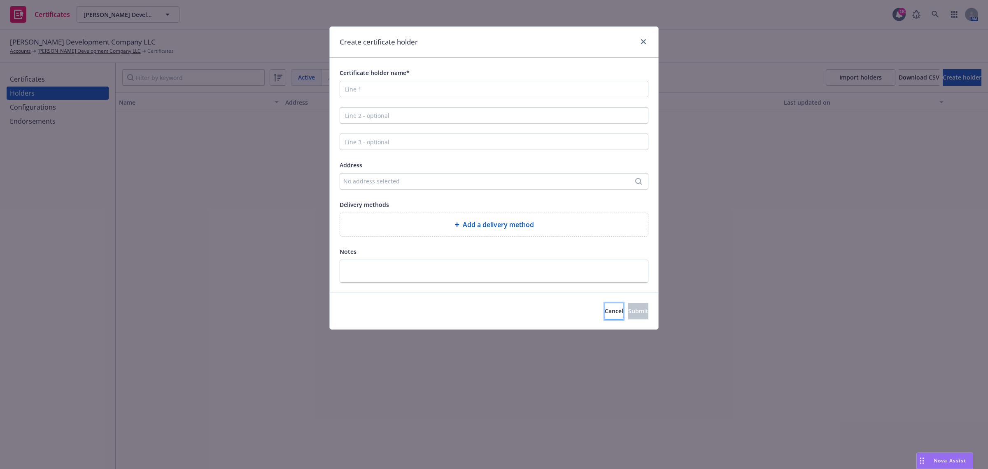
click at [605, 305] on button "Cancel" at bounding box center [614, 311] width 19 height 16
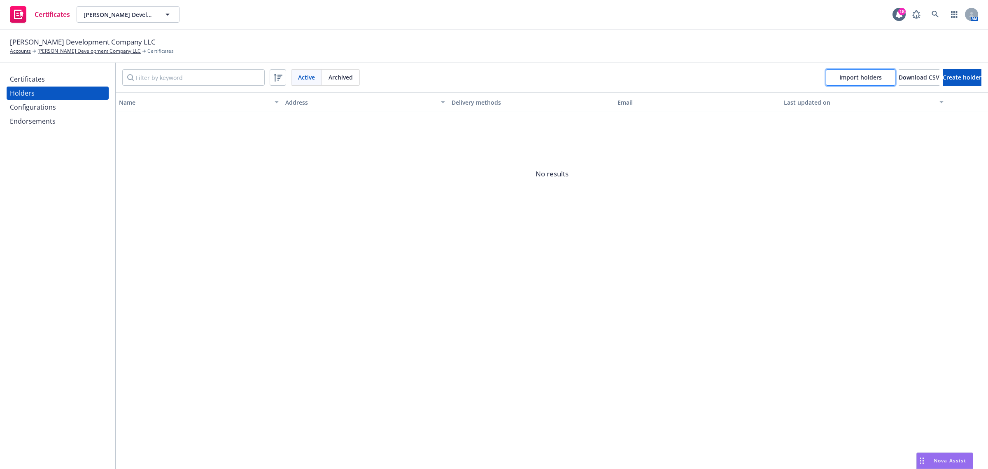
click at [840, 81] on span "Import holders" at bounding box center [861, 77] width 42 height 8
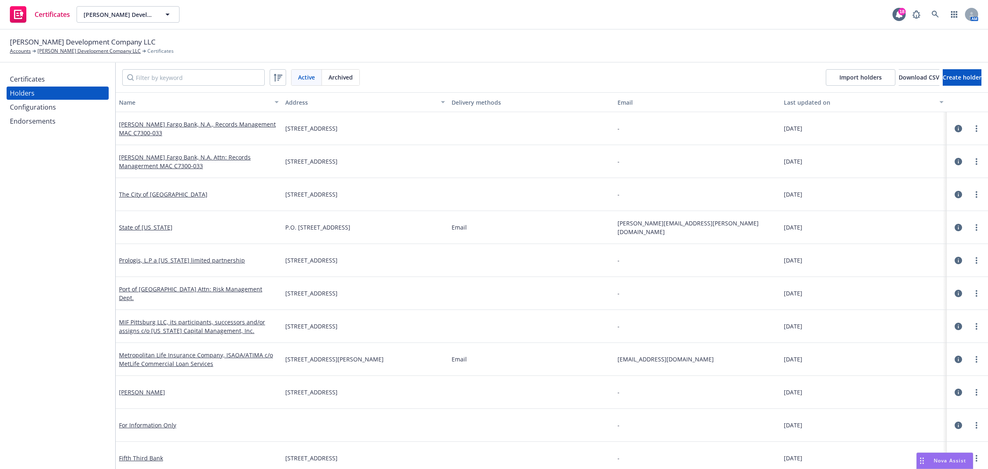
click at [182, 104] on div "Name" at bounding box center [194, 102] width 151 height 9
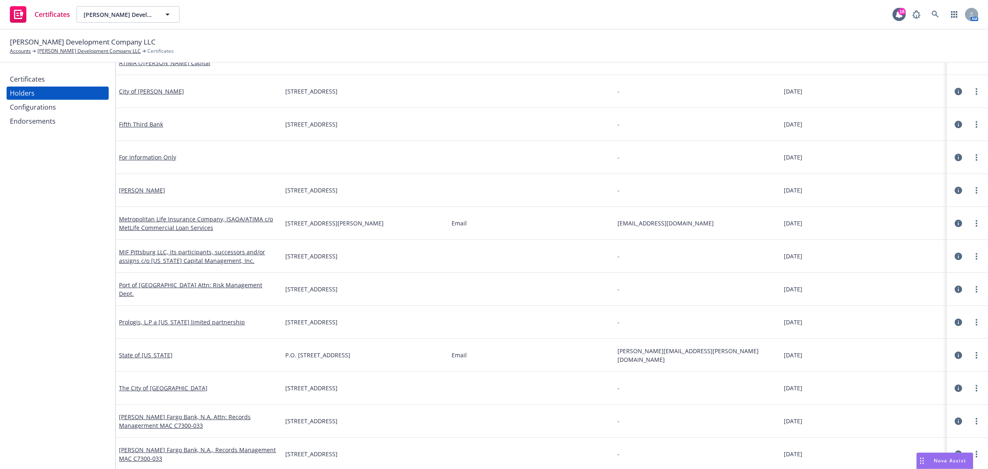
scroll to position [154, 0]
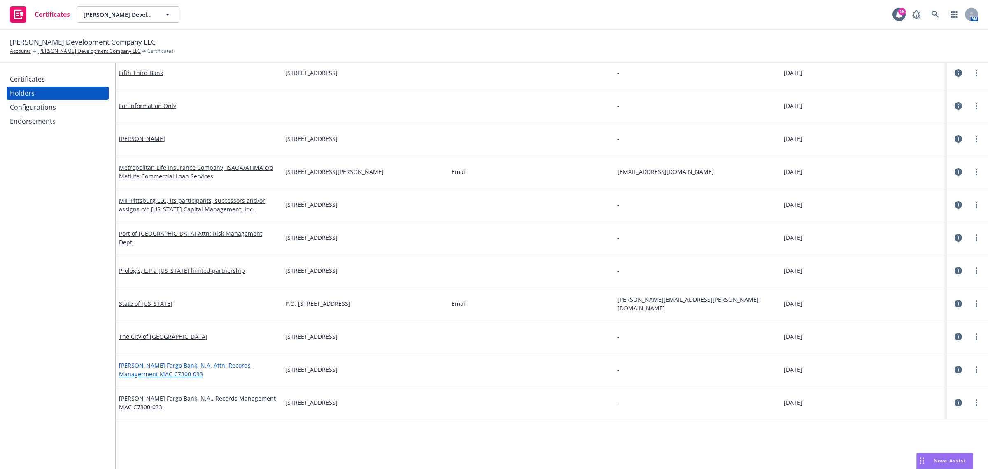
click at [251, 365] on link "Wells Fargo Bank, N.A. Attn: Records Managerment MAC C7300-033" at bounding box center [185, 369] width 132 height 16
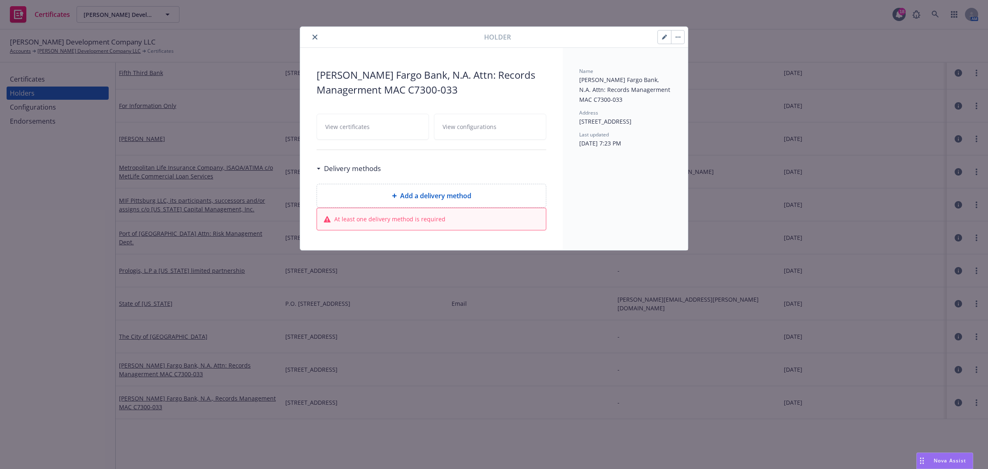
click at [662, 39] on icon "button" at bounding box center [664, 37] width 5 height 5
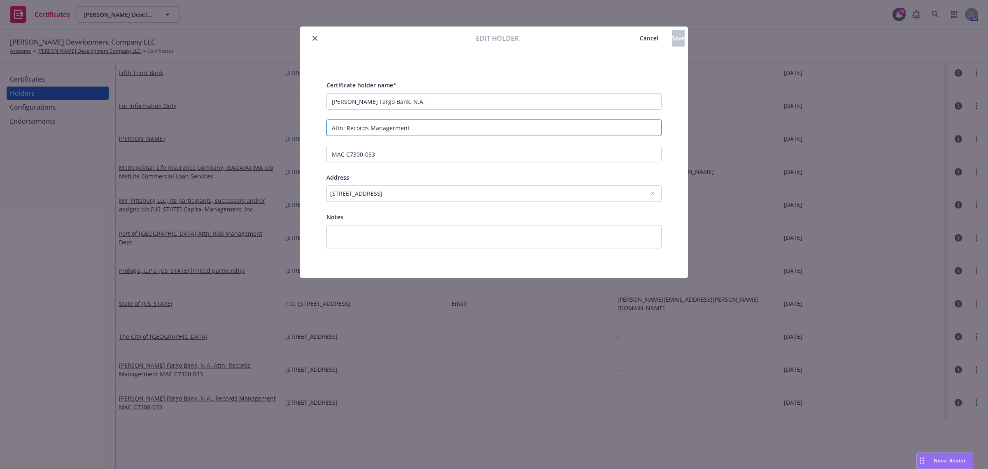
click at [406, 134] on input "Attn: Records Managerment" at bounding box center [494, 127] width 335 height 16
click at [399, 129] on input "Attn: Records Managerment" at bounding box center [494, 127] width 335 height 16
click at [393, 129] on input "Attn: Records Managerment" at bounding box center [494, 127] width 335 height 16
type input "Attn: Records Management"
click at [672, 35] on span "Save" at bounding box center [678, 38] width 13 height 8
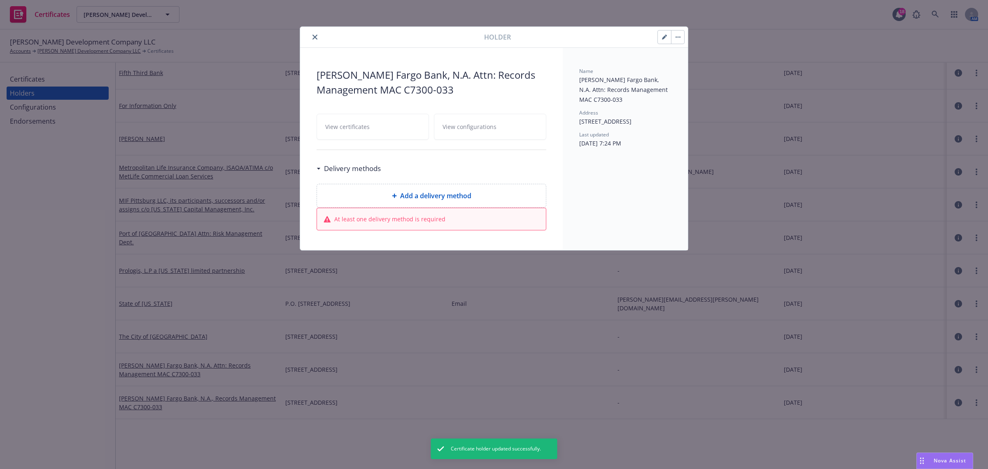
click at [316, 37] on icon "close" at bounding box center [315, 37] width 5 height 5
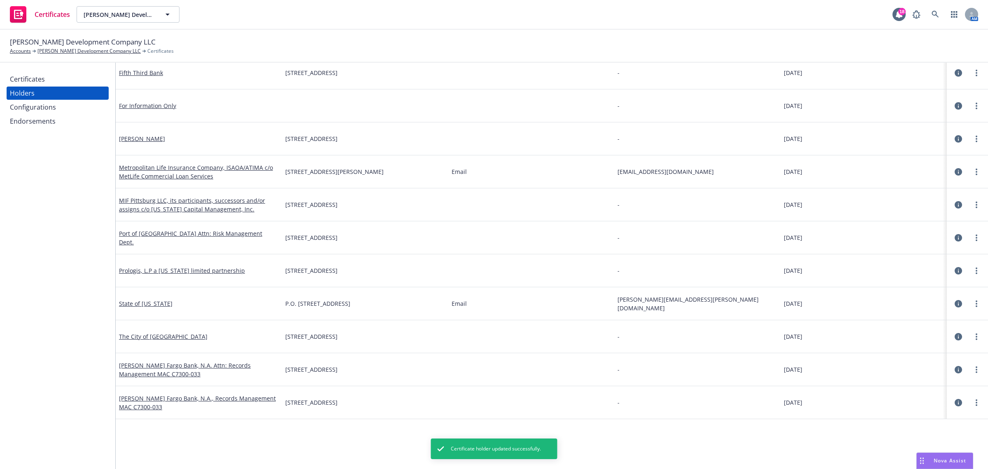
click at [301, 369] on span "1740 Broadway, Denver, co, 80203" at bounding box center [311, 369] width 52 height 9
click at [338, 404] on span "1700 Lincoln St-3rd Floor, Denver, co, 80274" at bounding box center [311, 402] width 52 height 9
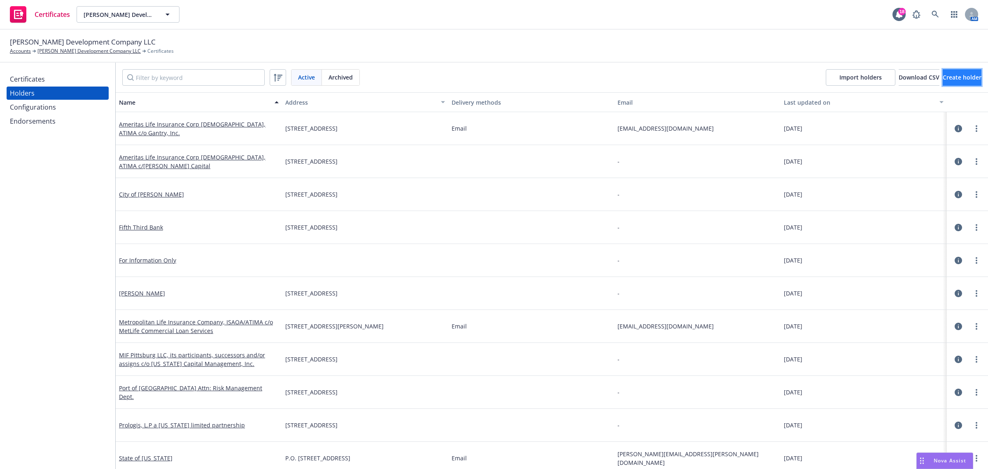
click at [943, 76] on span "Create holder" at bounding box center [962, 77] width 39 height 8
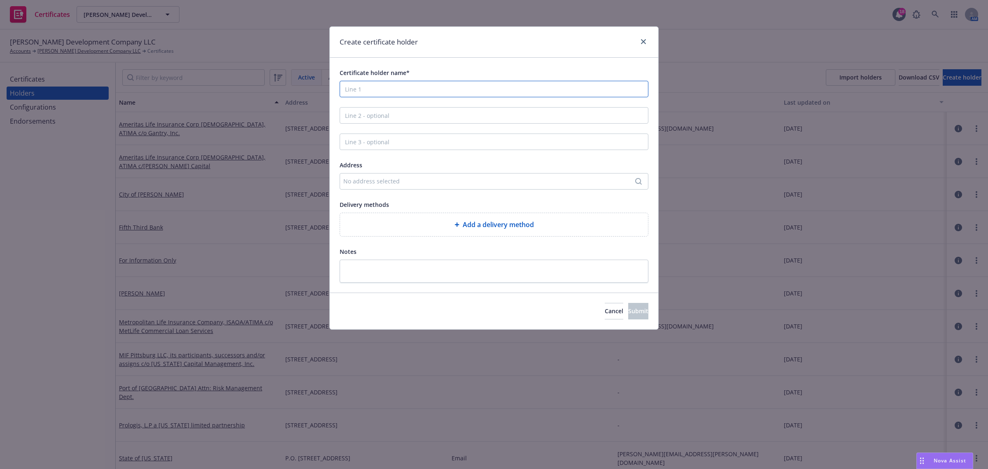
click at [464, 90] on input "Certificate holder name*" at bounding box center [494, 89] width 309 height 16
paste input "Wells Fargo Bank, N.A."
type input "Wells Fargo Bank, N.A."
click at [364, 112] on input "Line 2 - optional" at bounding box center [494, 115] width 309 height 16
paste input "Attention: CUIT-MAC D1118-02D"
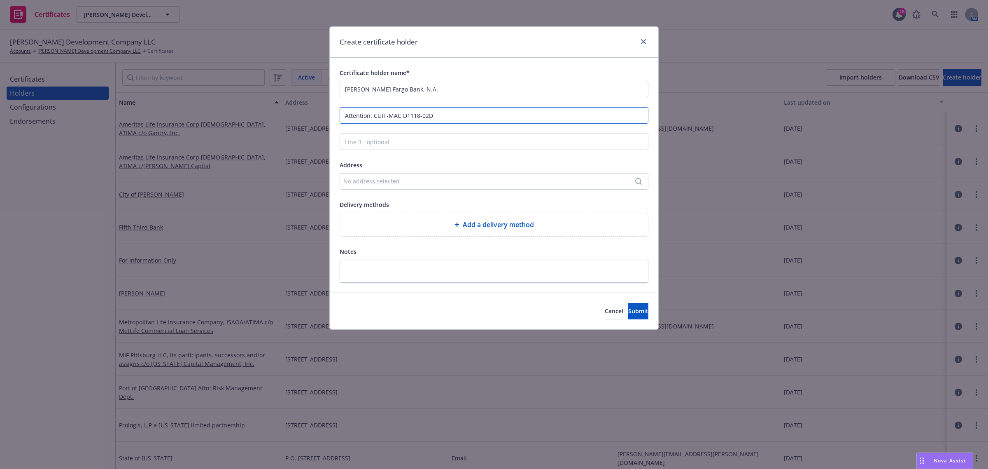
type input "Attention: CUIT-MAC D1118-02D"
click at [479, 179] on div "No address selected" at bounding box center [489, 181] width 293 height 9
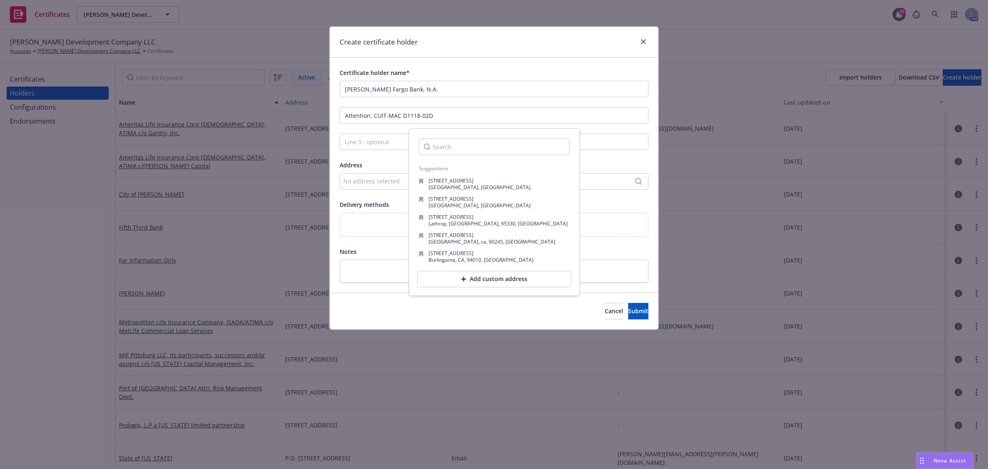
click at [487, 278] on div "Add custom address" at bounding box center [495, 279] width 154 height 16
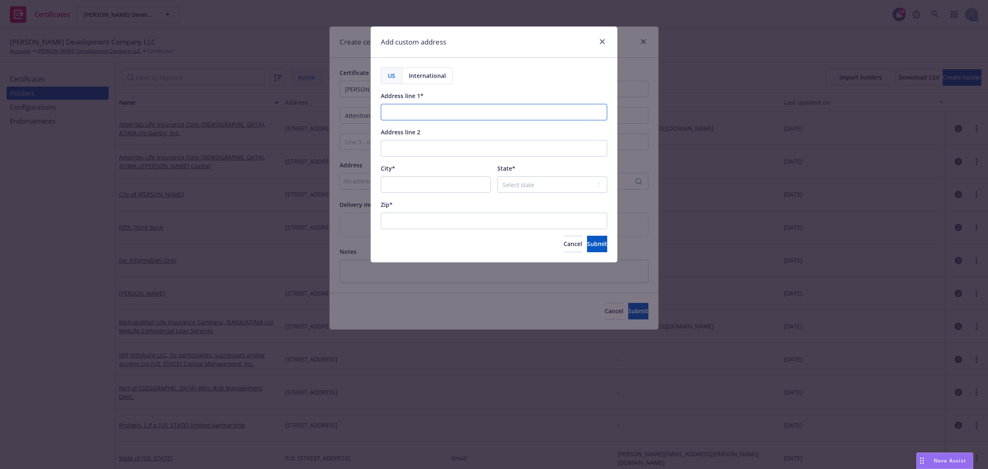
click at [474, 109] on input "Address line 1*" at bounding box center [494, 112] width 226 height 16
paste input "PO Box 563925"
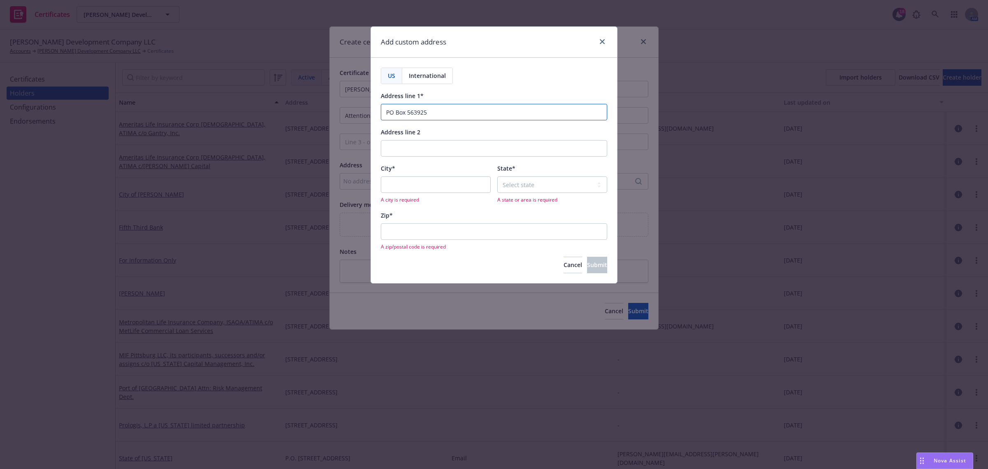
type input "PO Box 563925"
click at [432, 180] on input "City*" at bounding box center [436, 184] width 110 height 16
paste input "Charlotte"
type input "Charlotte"
click at [436, 232] on input "Zip*" at bounding box center [494, 231] width 226 height 16
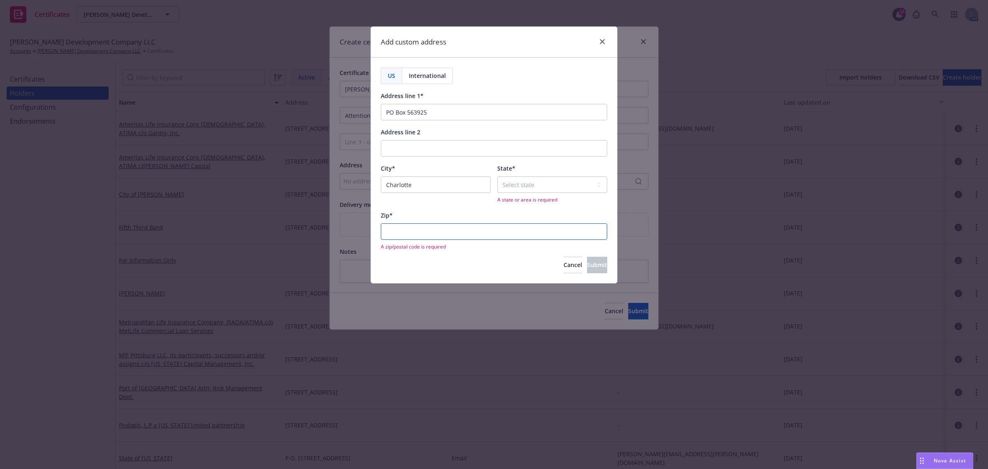
paste input "28256"
type input "28256"
click at [510, 192] on select "Select state Alabama Alaska American Samoa Arizona Arkansas Baker Island Califo…" at bounding box center [552, 184] width 110 height 16
select select "NC"
click at [513, 189] on select "Select state Alabama Alaska American Samoa Arizona Arkansas Baker Island Califo…" at bounding box center [552, 184] width 110 height 16
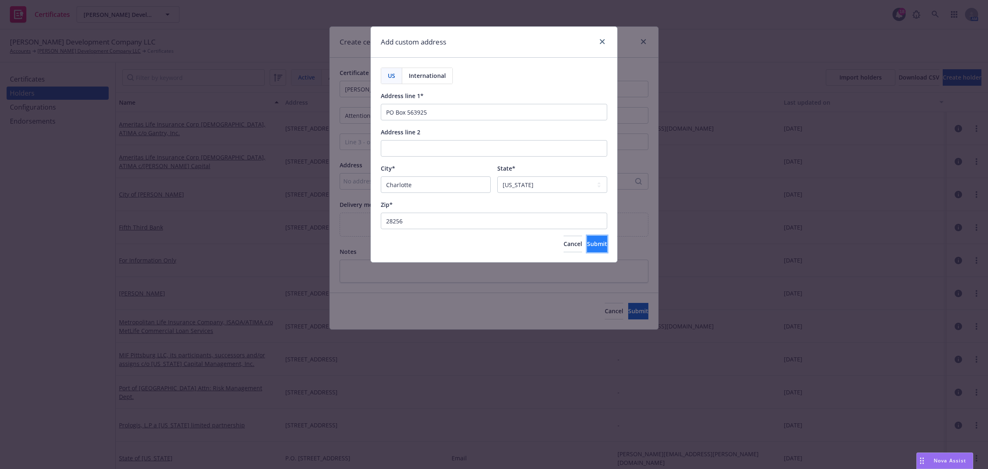
click at [587, 241] on button "Submit" at bounding box center [597, 244] width 20 height 16
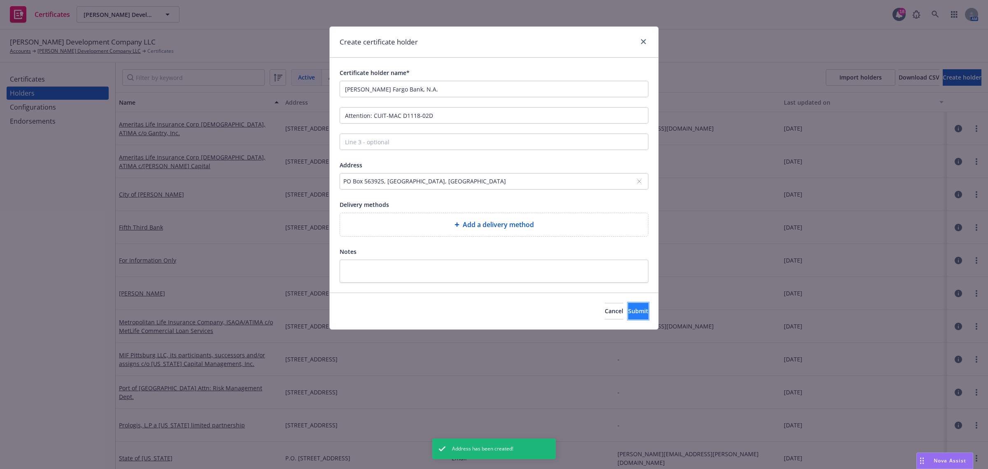
click at [633, 309] on span "Submit" at bounding box center [638, 311] width 20 height 8
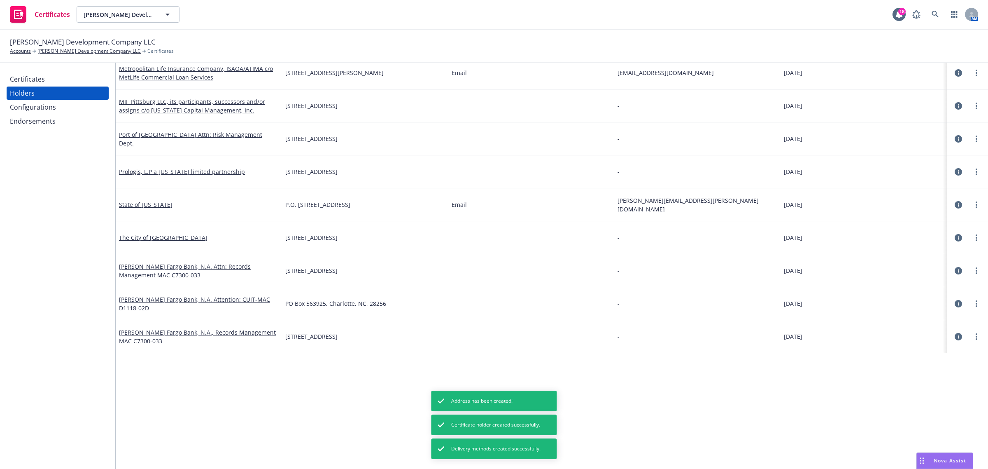
scroll to position [330, 0]
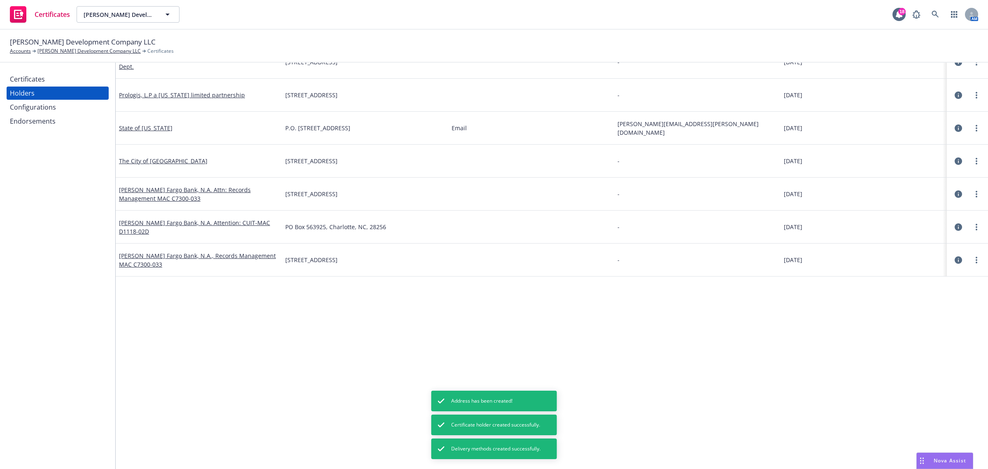
click at [267, 360] on div "Name Address Delivery methods Email Last updated on Ameritas Life Insurance Cor…" at bounding box center [552, 115] width 872 height 706
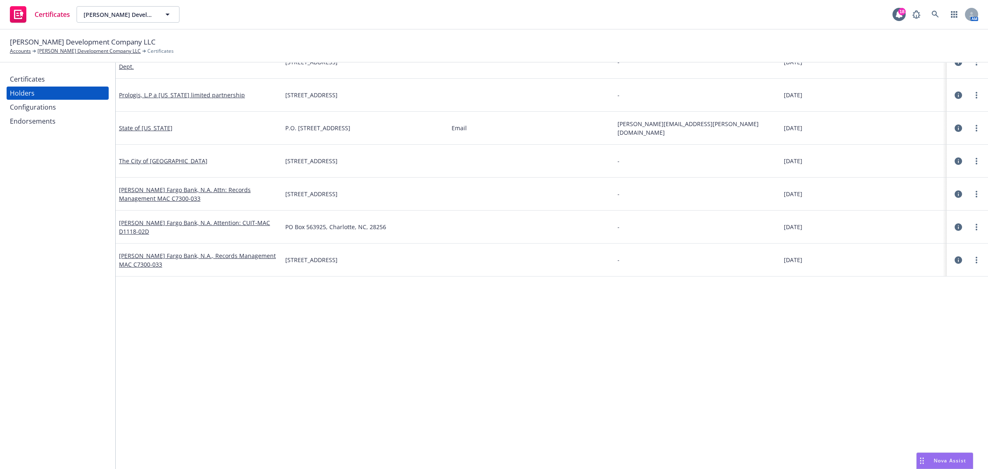
click at [955, 225] on icon "button" at bounding box center [958, 226] width 7 height 7
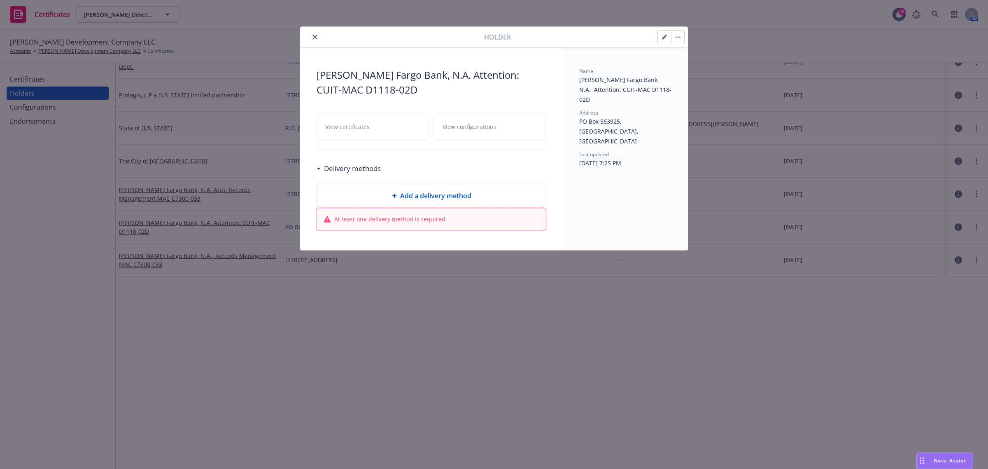
click at [451, 189] on div "Add a delivery method" at bounding box center [431, 195] width 229 height 23
select select "EMAIL"
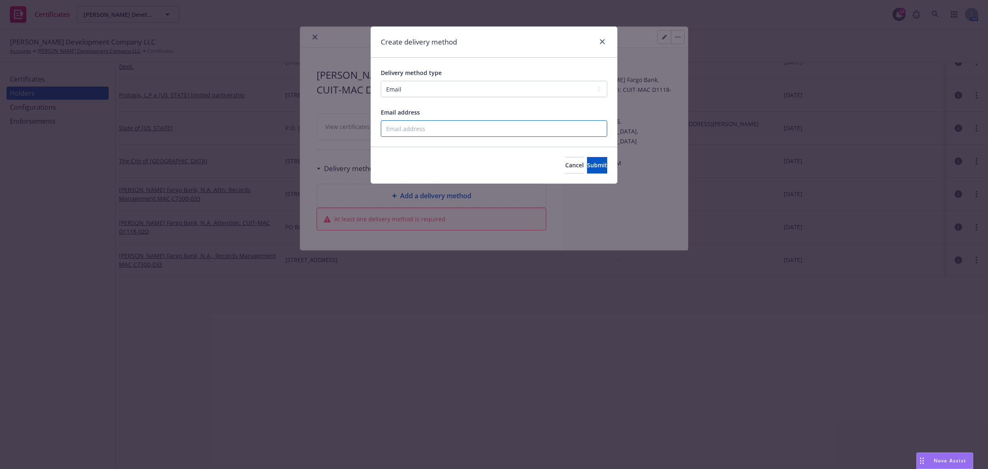
click at [415, 121] on input "Email address" at bounding box center [494, 128] width 226 height 16
paste input "WLSCUIT@wellsfargo.com."
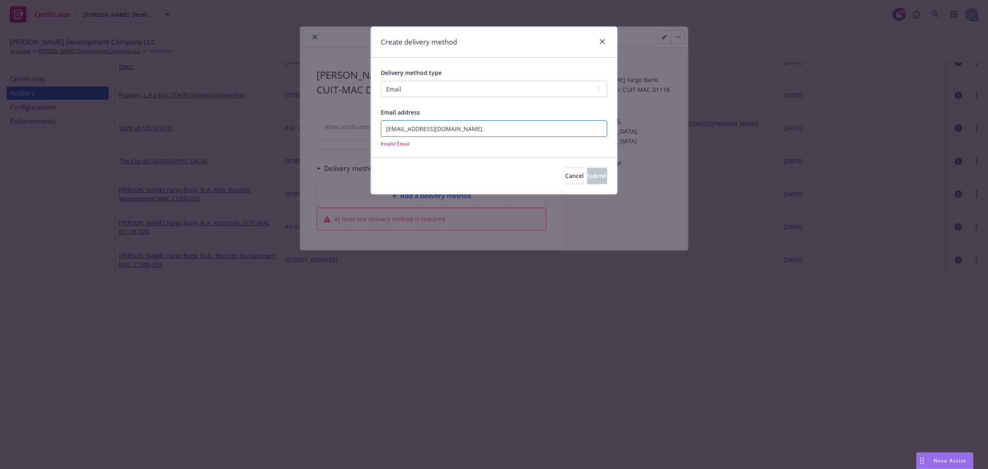
click at [517, 131] on input "WLSCUIT@wellsfargo.com." at bounding box center [494, 128] width 226 height 16
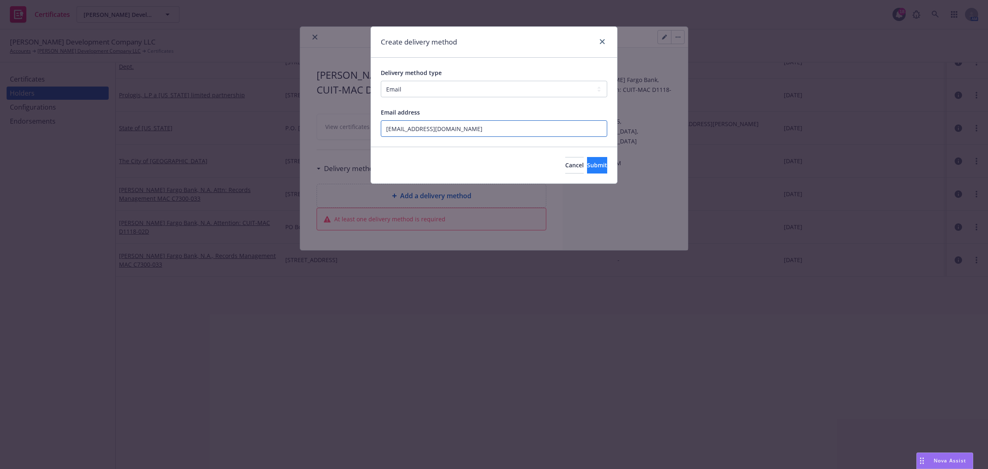
type input "WLSCUIT@wellsfargo.com"
click at [587, 159] on button "Submit" at bounding box center [597, 165] width 20 height 16
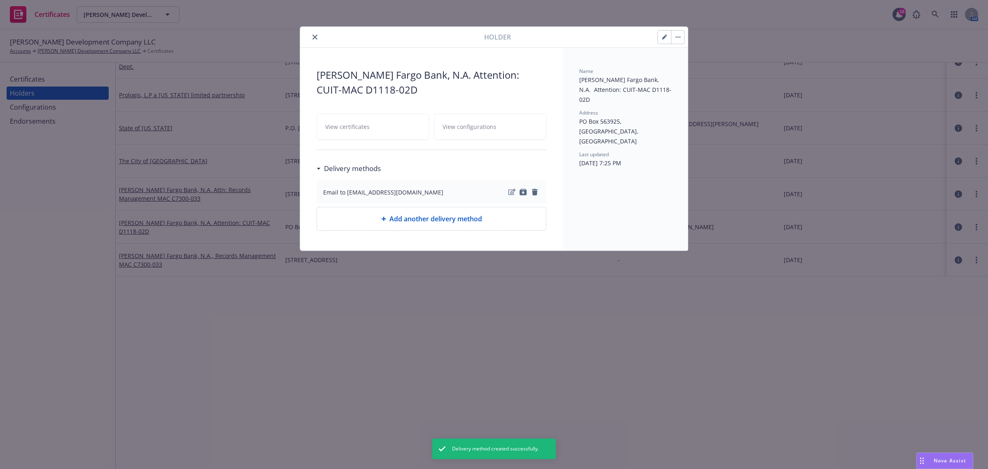
drag, startPoint x: 312, startPoint y: 35, endPoint x: 319, endPoint y: 42, distance: 10.2
click at [313, 35] on icon "close" at bounding box center [315, 37] width 5 height 5
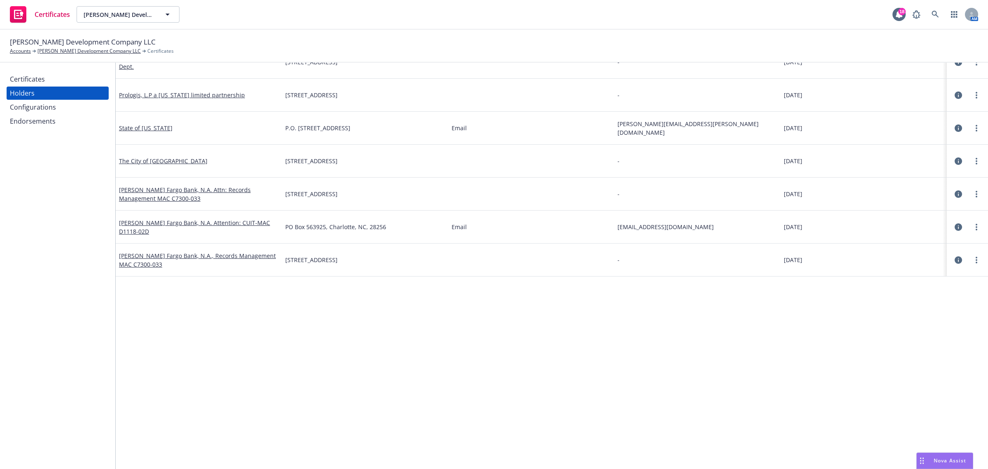
click at [576, 348] on div "Name Address Delivery methods Email Last updated on Ameritas Life Insurance Cor…" at bounding box center [552, 115] width 872 height 706
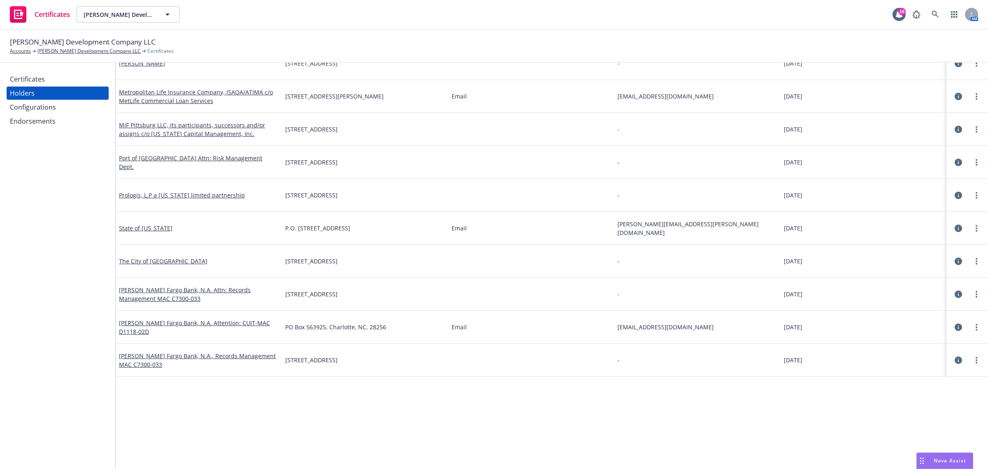
scroll to position [175, 0]
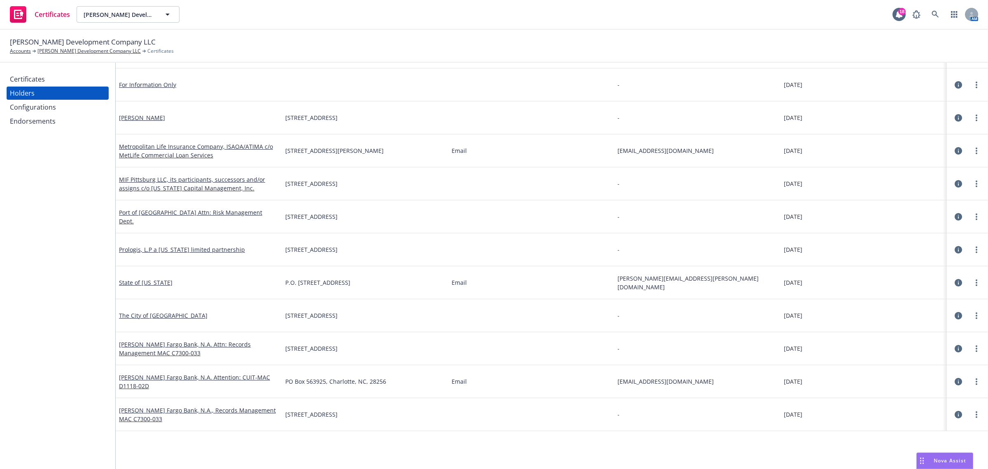
click at [75, 81] on div "Certificates" at bounding box center [58, 78] width 96 height 13
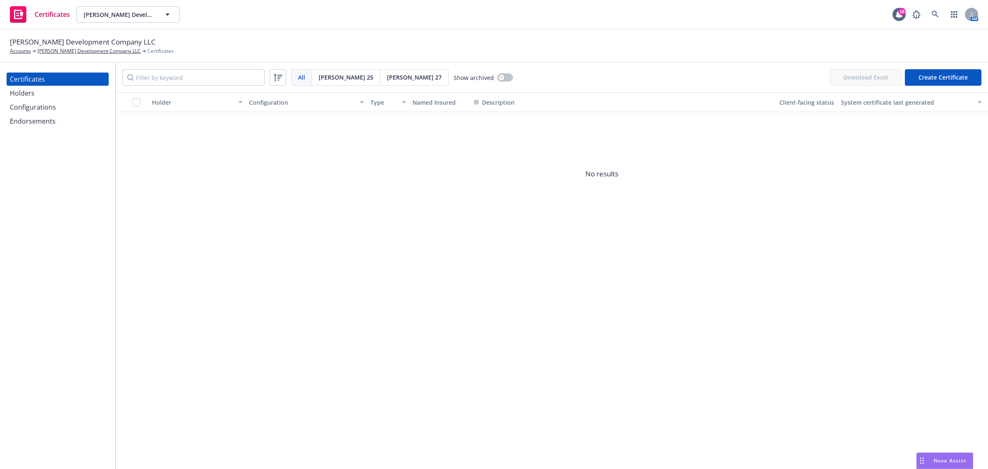
click at [676, 167] on span "No results" at bounding box center [602, 174] width 973 height 124
click at [468, 311] on div "Holder Configuration Type Named Insured Description Client-facing status System…" at bounding box center [552, 280] width 872 height 376
click at [484, 281] on div "Holder Configuration Type Named Insured Description Client-facing status System…" at bounding box center [552, 280] width 872 height 376
click at [830, 271] on div "Holder Configuration Type Named Insured Description Client-facing status System…" at bounding box center [552, 280] width 872 height 376
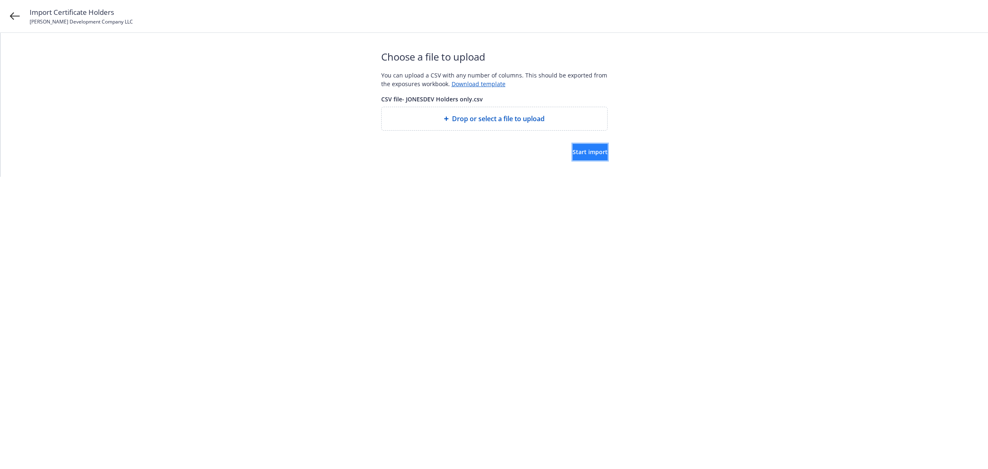
click at [582, 147] on button "Start import" at bounding box center [590, 152] width 35 height 16
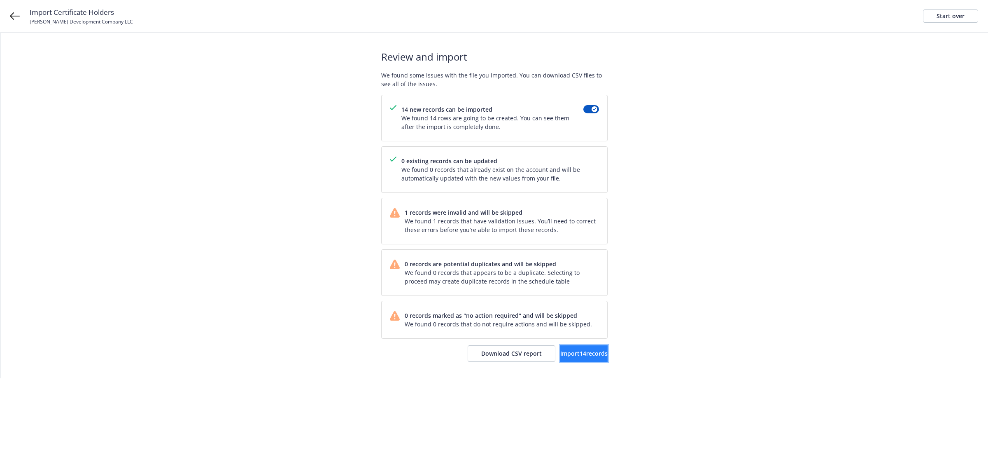
click at [595, 355] on button "Import 14 records" at bounding box center [583, 353] width 47 height 16
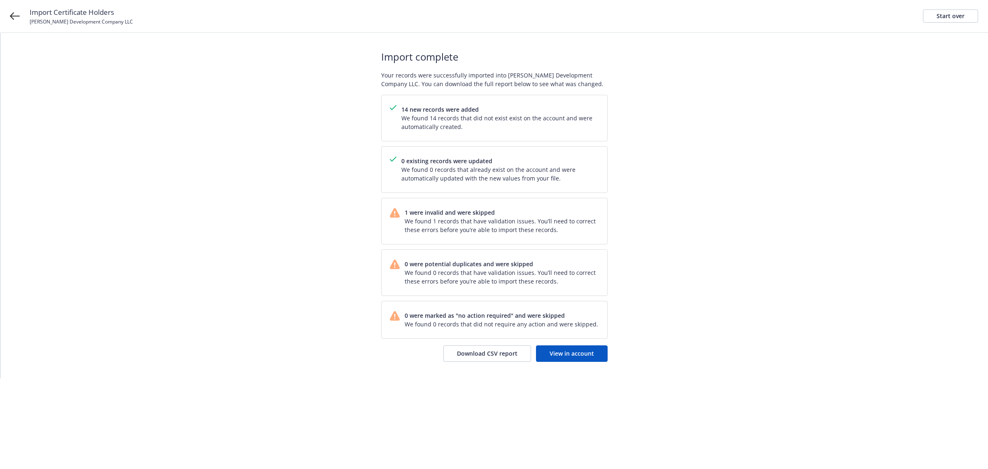
click at [466, 217] on span "We found 1 records that have validation issues. You’ll need to correct these er…" at bounding box center [502, 225] width 194 height 17
click at [466, 238] on div "1 were invalid and were skipped We found 1 records that have validation issues.…" at bounding box center [495, 221] width 226 height 46
click at [441, 222] on span "We found 1 records that have validation issues. You’ll need to correct these er…" at bounding box center [502, 225] width 194 height 17
drag, startPoint x: 410, startPoint y: 219, endPoint x: 561, endPoint y: 229, distance: 151.8
click at [507, 229] on span "We found 1 records that have validation issues. You’ll need to correct these er…" at bounding box center [502, 225] width 194 height 17
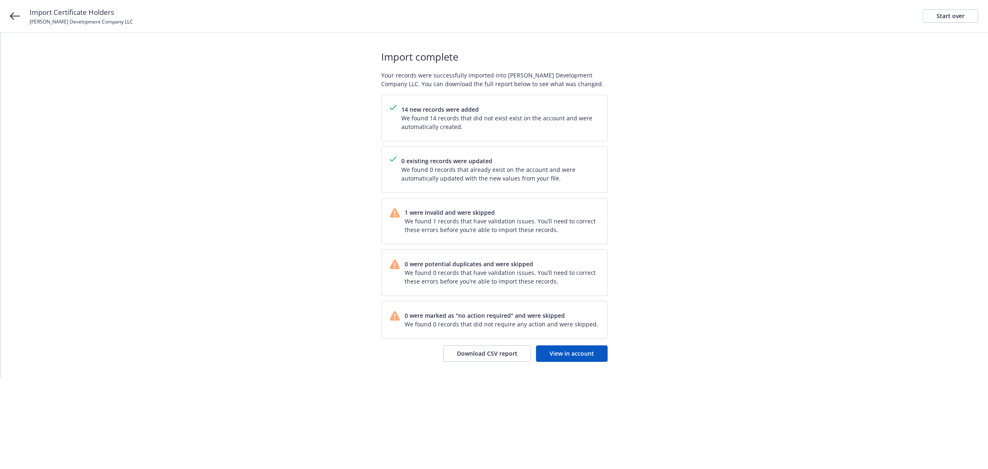
click at [579, 230] on span "We found 1 records that have validation issues. You’ll need to correct these er…" at bounding box center [502, 225] width 194 height 17
click at [581, 348] on link "View in account" at bounding box center [572, 353] width 72 height 16
